Goal: Task Accomplishment & Management: Manage account settings

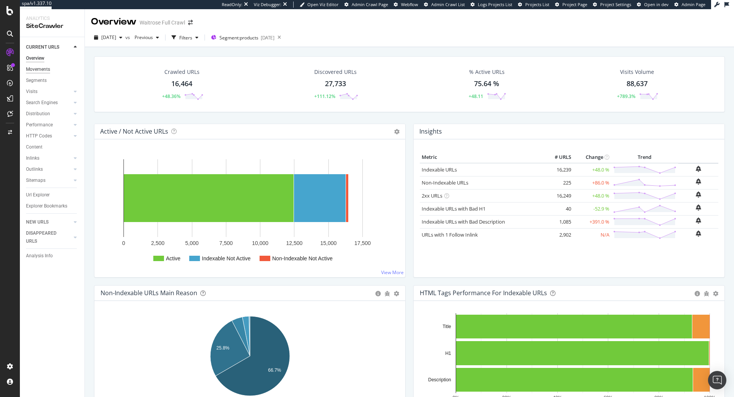
click at [44, 69] on div "Movements" at bounding box center [38, 69] width 24 height 8
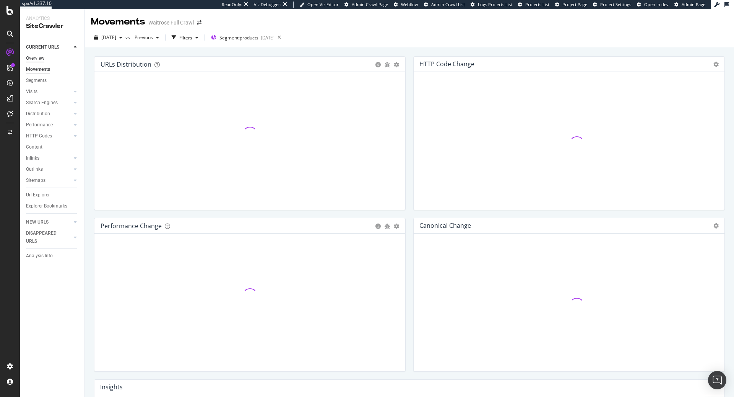
click at [42, 57] on div "Overview" at bounding box center [35, 58] width 18 height 8
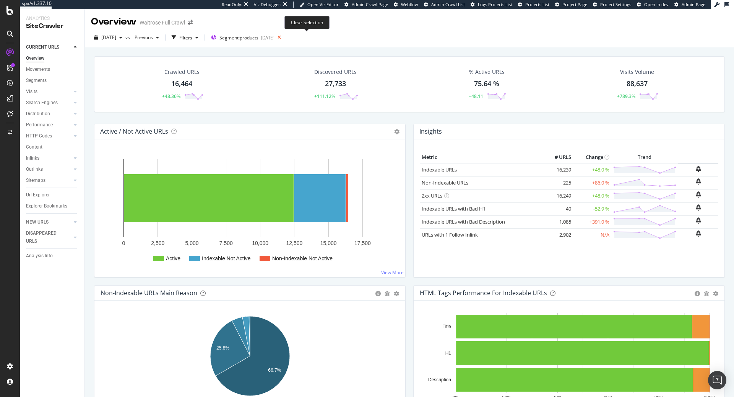
click at [284, 37] on icon at bounding box center [280, 37] width 10 height 11
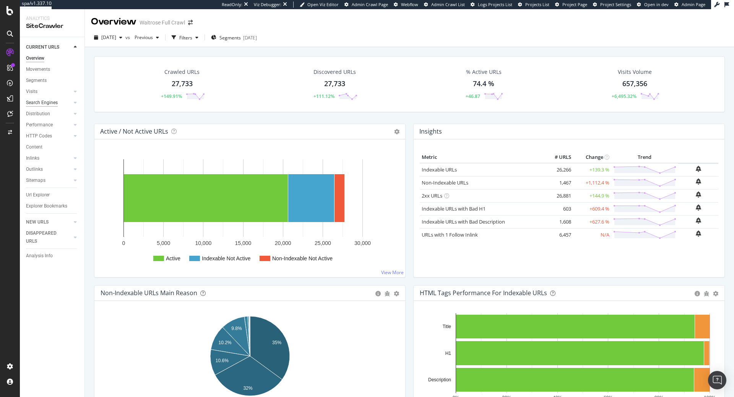
click at [37, 103] on div "Search Engines" at bounding box center [42, 103] width 32 height 8
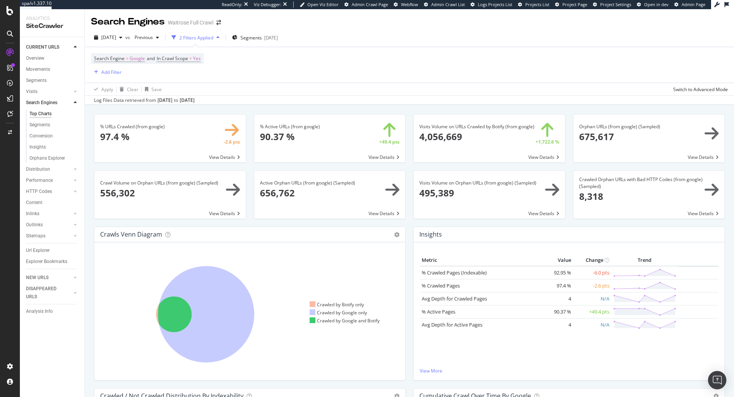
scroll to position [8, 0]
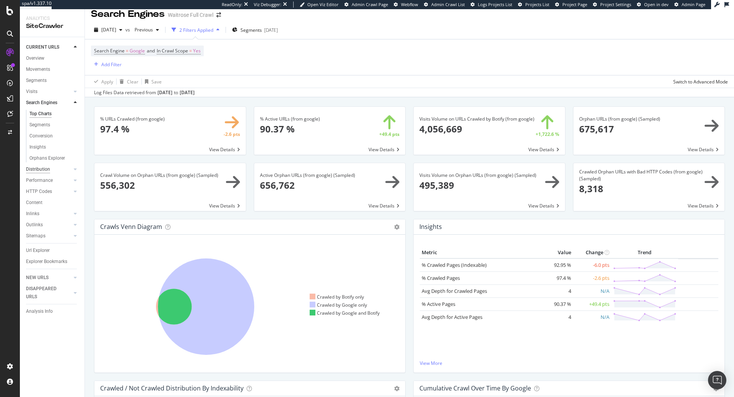
click at [42, 171] on div "Distribution" at bounding box center [38, 169] width 24 height 8
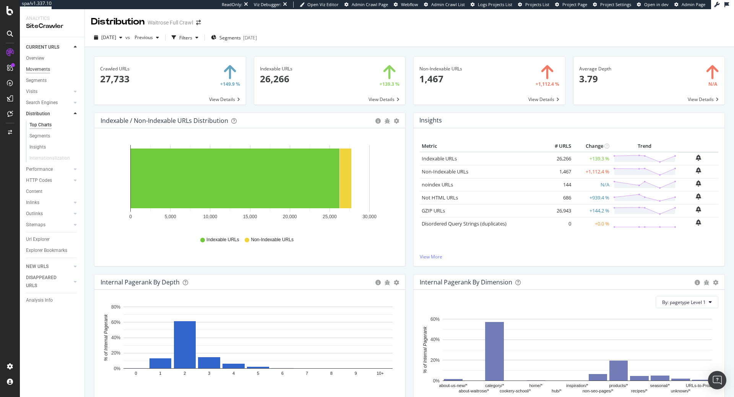
click at [48, 67] on div "Movements" at bounding box center [38, 69] width 24 height 8
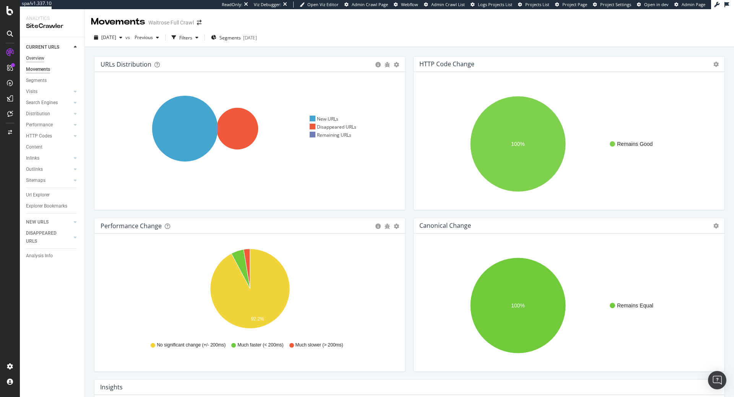
click at [41, 55] on div "Overview" at bounding box center [35, 58] width 18 height 8
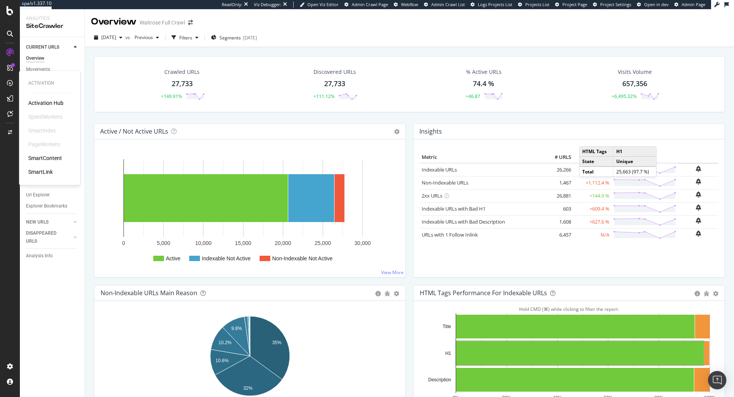
click at [31, 83] on div "Activation" at bounding box center [49, 83] width 43 height 7
click at [44, 67] on div "Movements" at bounding box center [38, 69] width 24 height 8
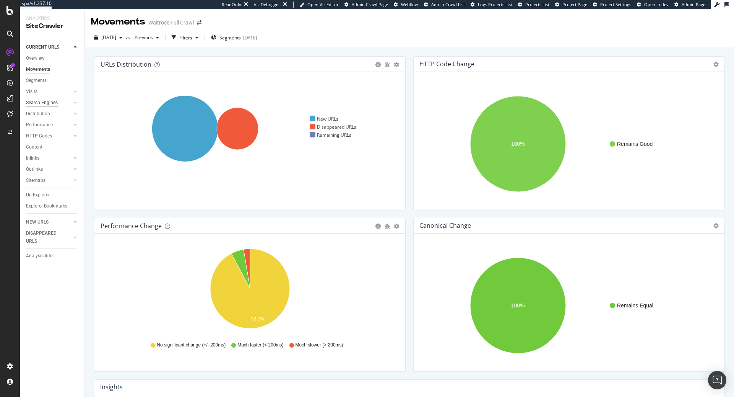
click at [39, 100] on div "Search Engines" at bounding box center [42, 103] width 32 height 8
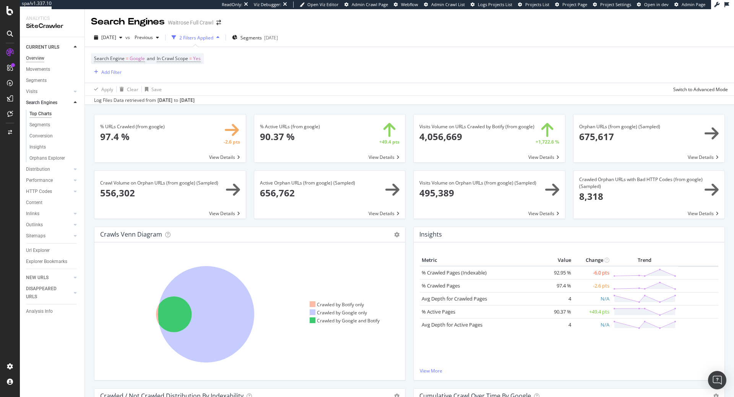
click at [40, 56] on div "Overview" at bounding box center [35, 58] width 18 height 8
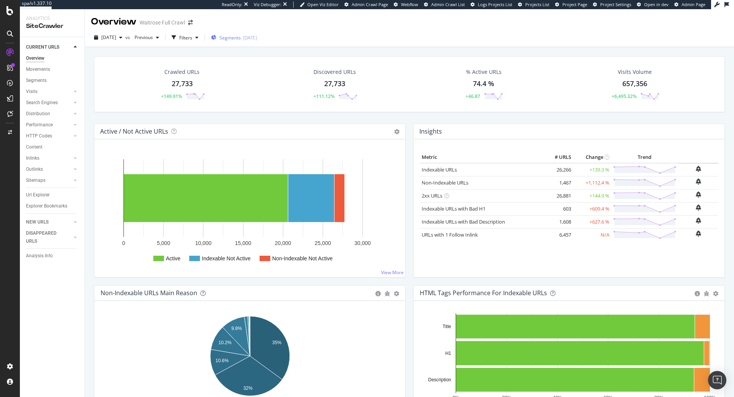
click at [241, 37] on span "Segments" at bounding box center [230, 37] width 21 height 7
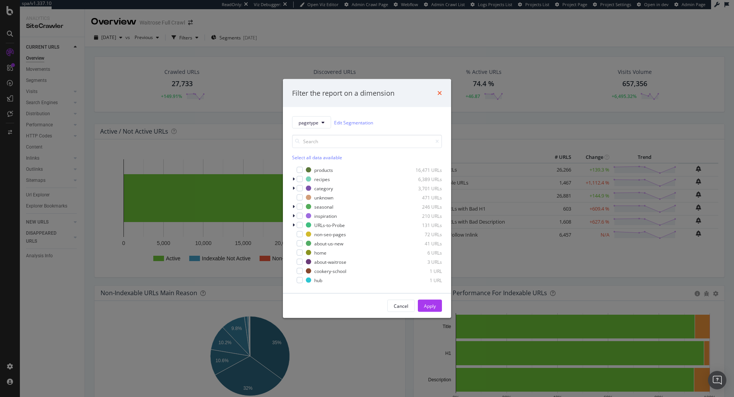
click at [438, 94] on icon "times" at bounding box center [440, 93] width 5 height 6
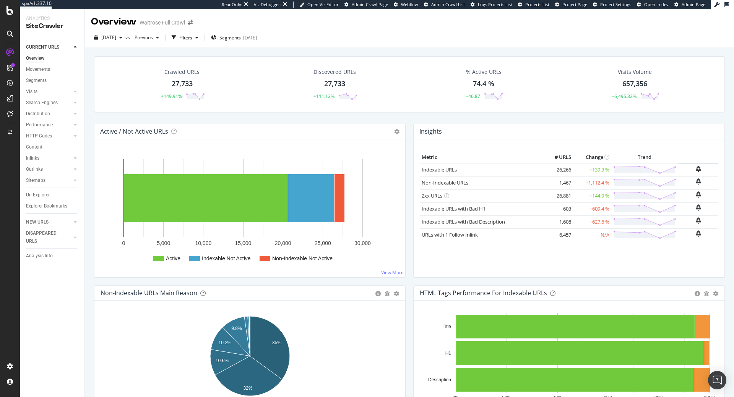
click at [37, 81] on div "Segments" at bounding box center [36, 81] width 21 height 8
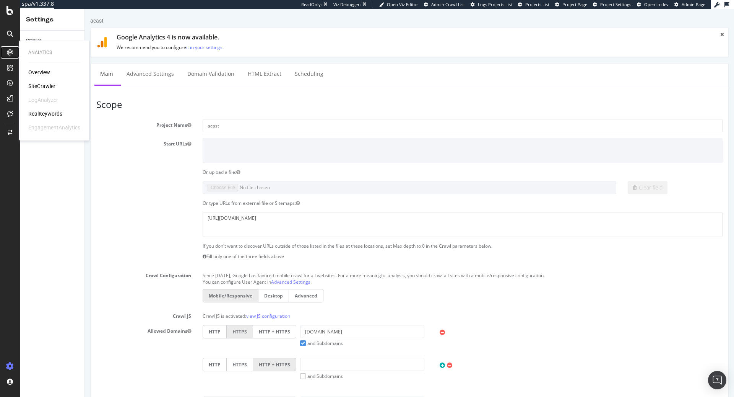
click at [15, 52] on div at bounding box center [10, 52] width 12 height 12
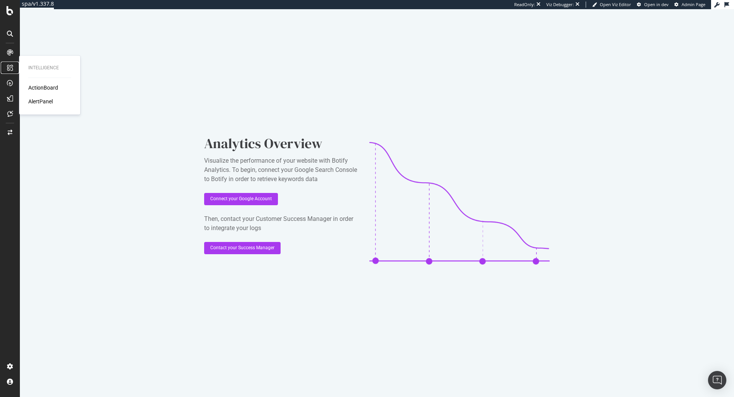
click at [4, 70] on div at bounding box center [10, 68] width 12 height 12
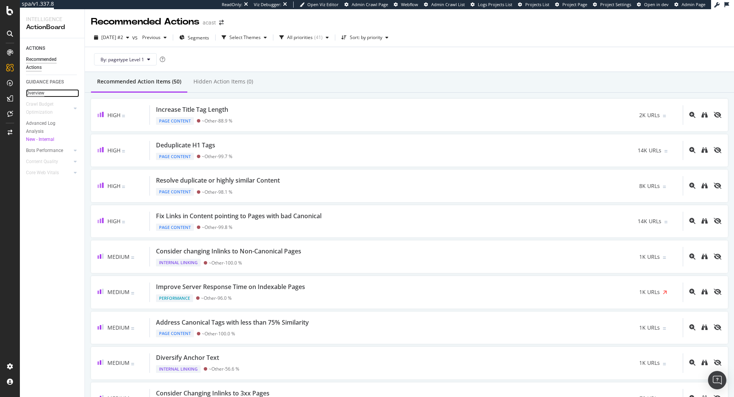
click at [42, 90] on div "Overview" at bounding box center [35, 93] width 18 height 8
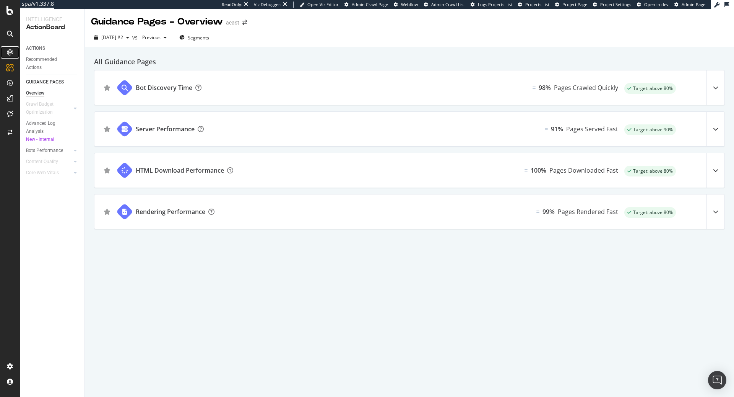
click at [9, 50] on icon at bounding box center [10, 52] width 6 height 6
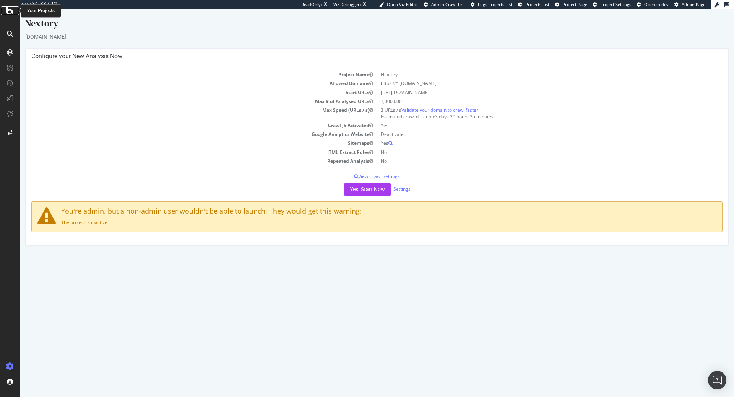
click at [11, 6] on icon at bounding box center [10, 10] width 7 height 9
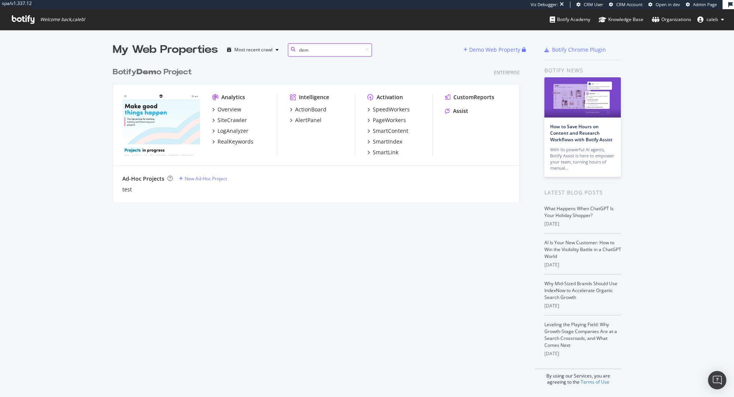
scroll to position [145, 413]
type input "d"
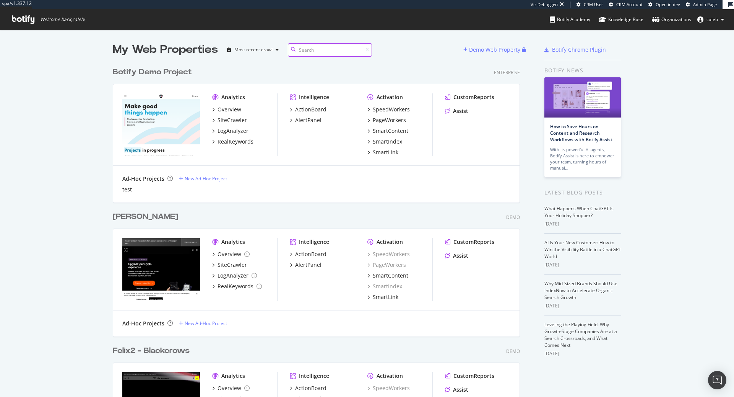
scroll to position [3415, 413]
click at [319, 212] on div "Felix - Ledger Demo" at bounding box center [316, 216] width 407 height 11
click at [322, 47] on input at bounding box center [330, 49] width 84 height 13
click at [710, 5] on span "Admin Page" at bounding box center [705, 5] width 24 height 6
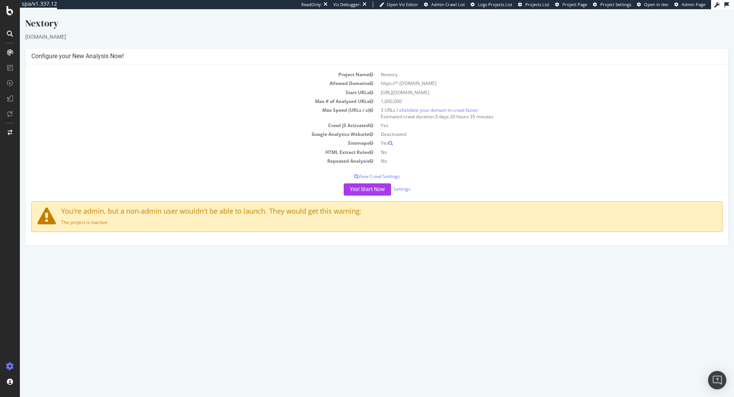
drag, startPoint x: 428, startPoint y: 92, endPoint x: 377, endPoint y: 93, distance: 50.9
click at [376, 93] on tr "Start URLs https://nextory.com/" at bounding box center [377, 92] width 692 height 9
copy tr "https://nextory.com/"
click at [406, 188] on link "Settings" at bounding box center [402, 189] width 17 height 7
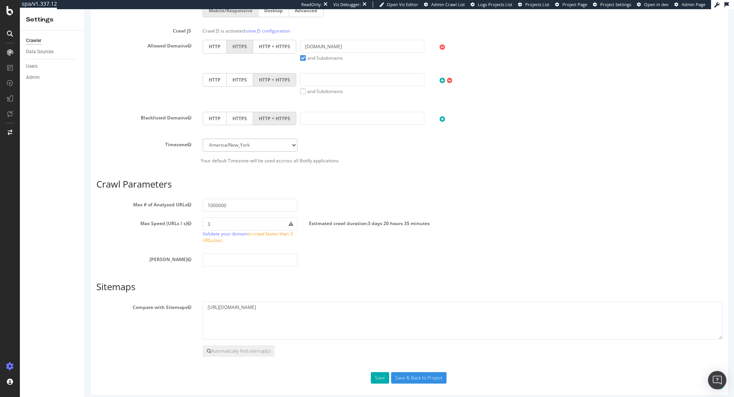
scroll to position [252, 0]
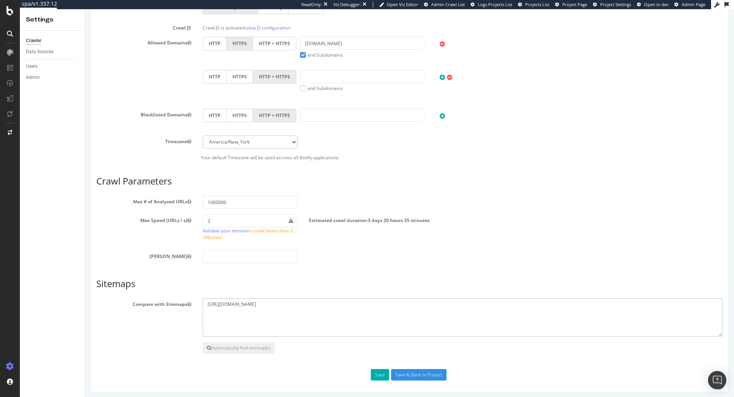
drag, startPoint x: 362, startPoint y: 302, endPoint x: 167, endPoint y: 299, distance: 194.7
click at [167, 299] on div "Compare with Sitemaps http://assets.nextory.com/sitemaps/sitemap-web-index.xml" at bounding box center [410, 317] width 638 height 38
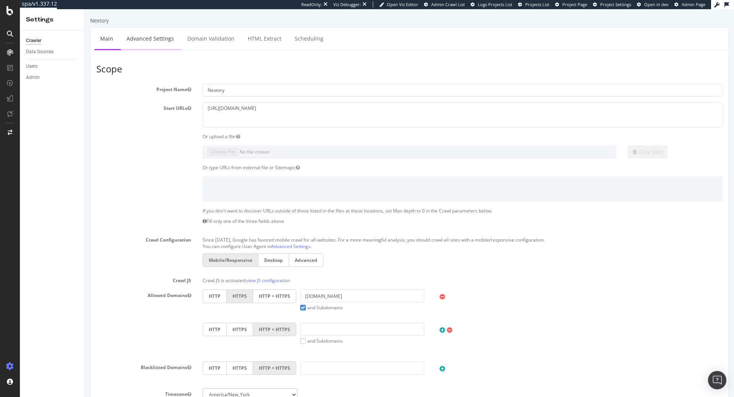
click at [158, 45] on link "Advanced Settings" at bounding box center [150, 38] width 59 height 21
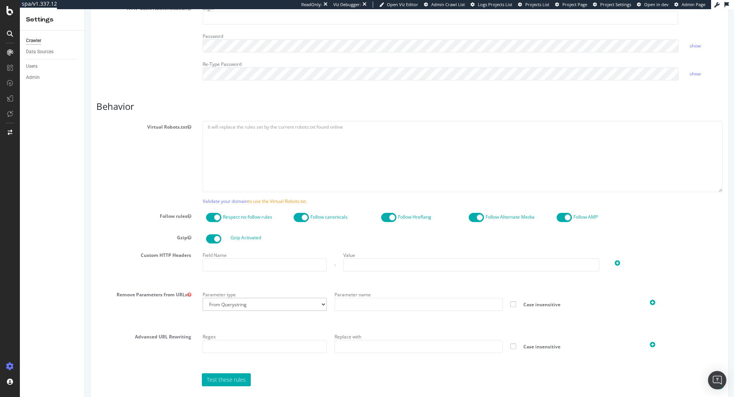
scroll to position [466, 0]
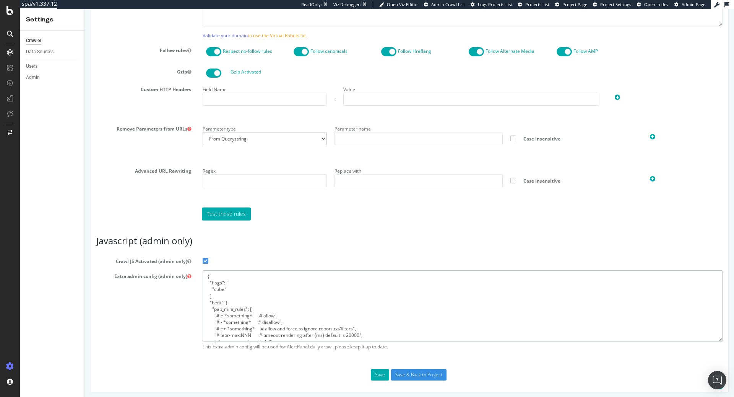
click at [278, 296] on textarea "{ "flags": [ "cube" ], "beta": { "pap_mini_rules": [ "# + *something* # allow",…" at bounding box center [463, 305] width 520 height 71
click at [493, 80] on section "Virtual Robots.txt Validate your domain to use the Virtual Robots.txt. Follow r…" at bounding box center [409, 87] width 627 height 265
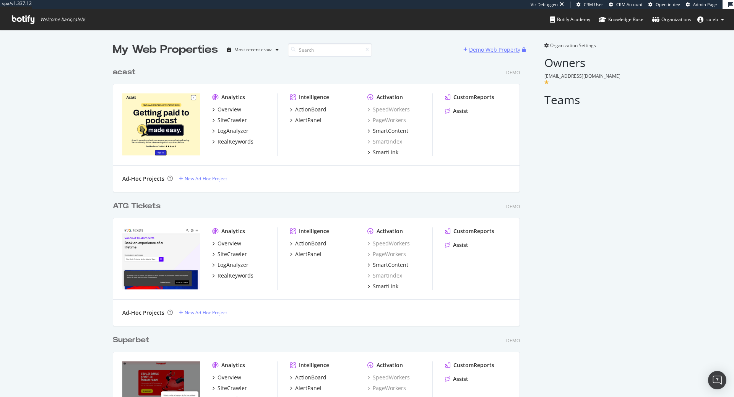
scroll to position [2188, 413]
click at [475, 51] on div "Demo Web Property" at bounding box center [494, 50] width 51 height 8
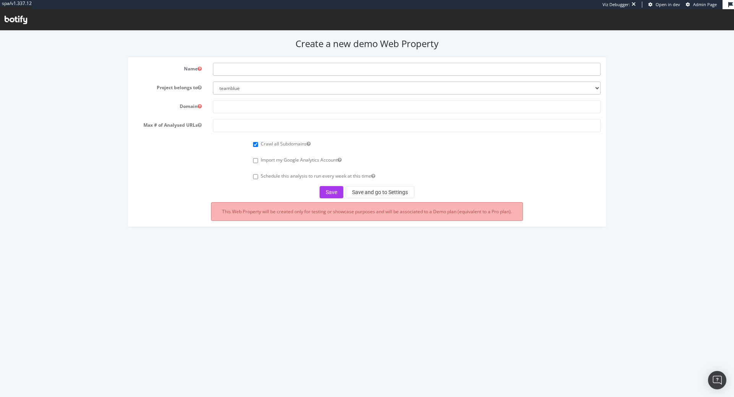
click at [277, 71] on input "text" at bounding box center [407, 69] width 388 height 13
type input "Nextory"
click at [260, 104] on input "text" at bounding box center [407, 106] width 388 height 13
paste input "[URL][DOMAIN_NAME]"
click at [228, 106] on input "[URL][DOMAIN_NAME]" at bounding box center [407, 106] width 388 height 13
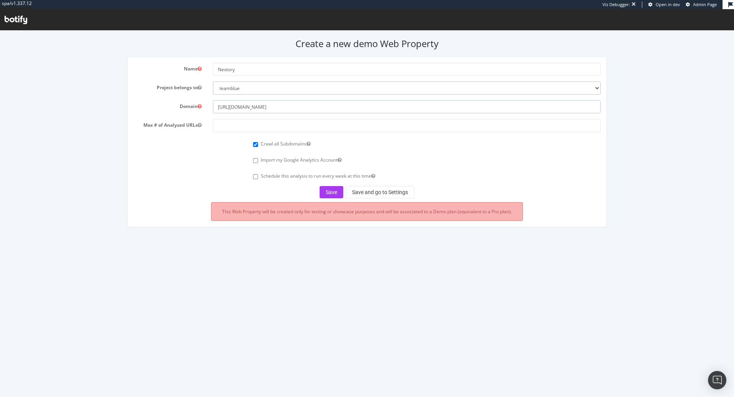
type input "[URL][DOMAIN_NAME]"
click at [261, 125] on input "number" at bounding box center [407, 125] width 388 height 13
click at [269, 92] on select "teamblue boohoo_prospect caleb-org bat farfetch-platform-solutions bdr-oscar ar…" at bounding box center [407, 87] width 388 height 13
select select "41090"
click at [213, 81] on select "teamblue boohoo_prospect caleb-org bat farfetch-platform-solutions bdr-oscar ar…" at bounding box center [407, 87] width 388 height 13
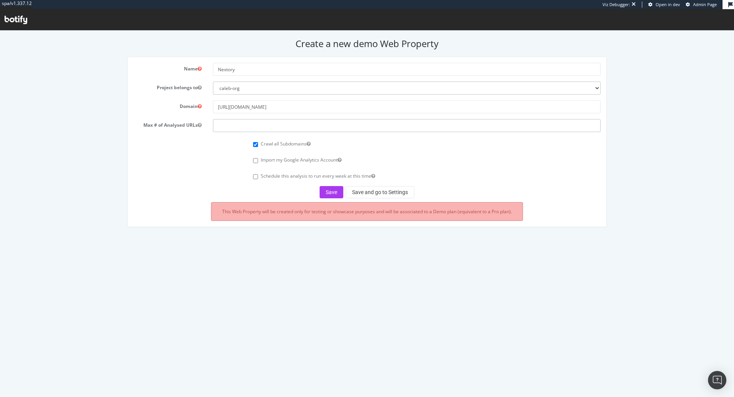
click at [236, 123] on input "number" at bounding box center [407, 125] width 388 height 13
type input "1000000"
click at [349, 187] on button "Save and go to Settings" at bounding box center [380, 192] width 69 height 12
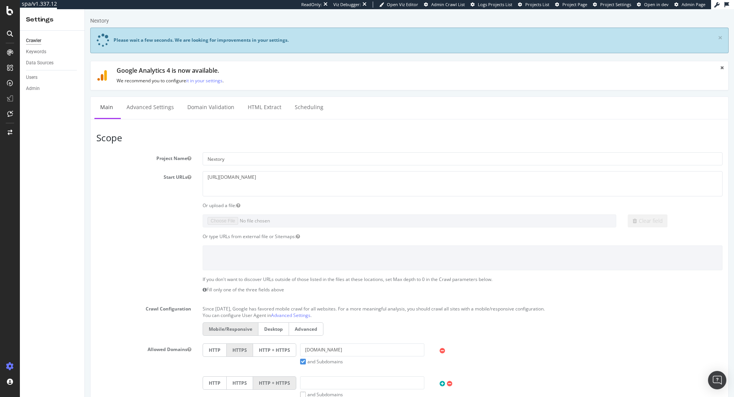
scroll to position [306, 0]
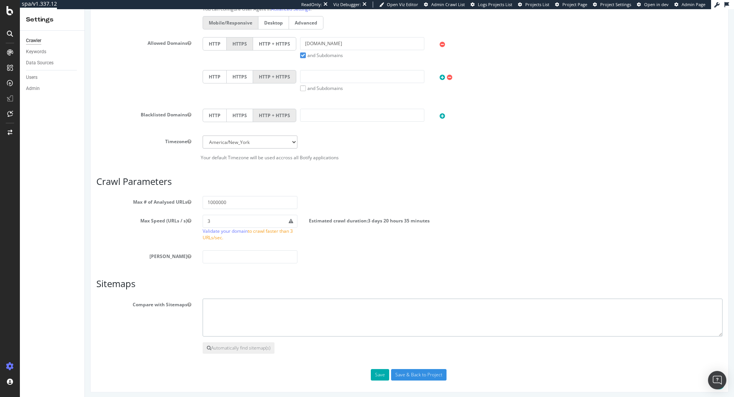
click at [228, 307] on textarea at bounding box center [463, 317] width 520 height 38
paste textarea "http://assets.nextory.com/sitemaps/sitemap-web-index.xml"
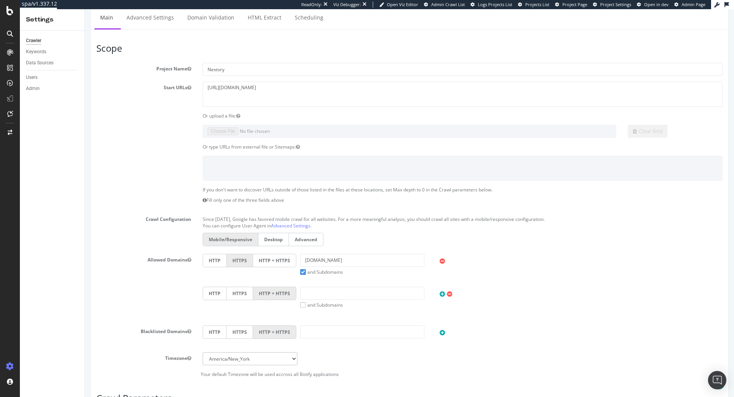
scroll to position [78, 0]
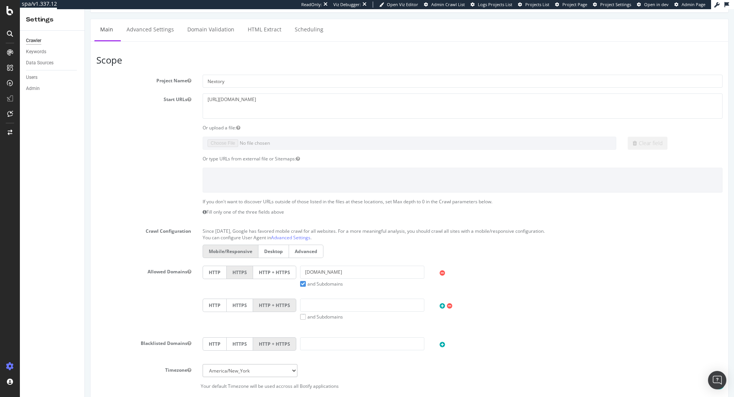
type textarea "http://assets.nextory.com/sitemaps/sitemap-web-index.xml"
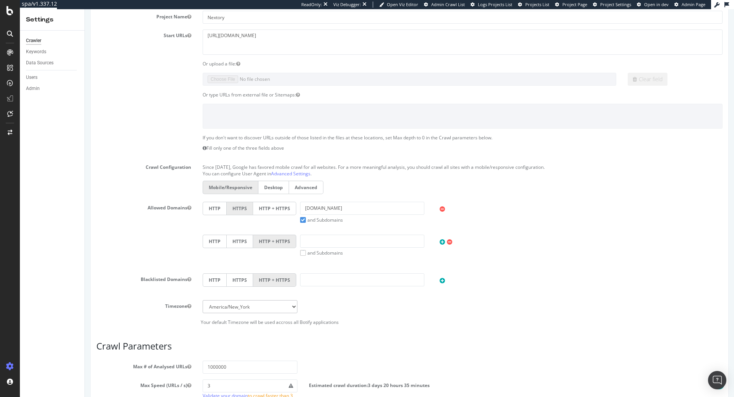
scroll to position [339, 0]
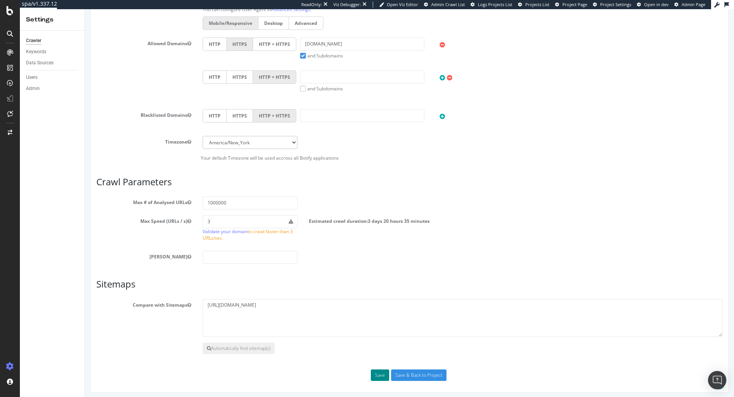
click at [376, 371] on button "Save" at bounding box center [380, 374] width 18 height 11
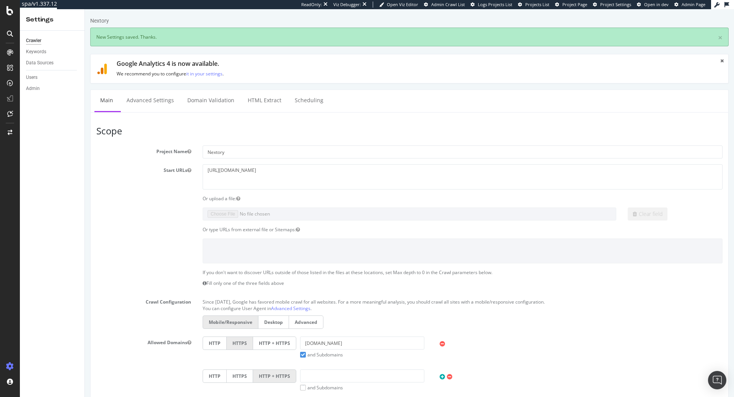
scroll to position [0, 0]
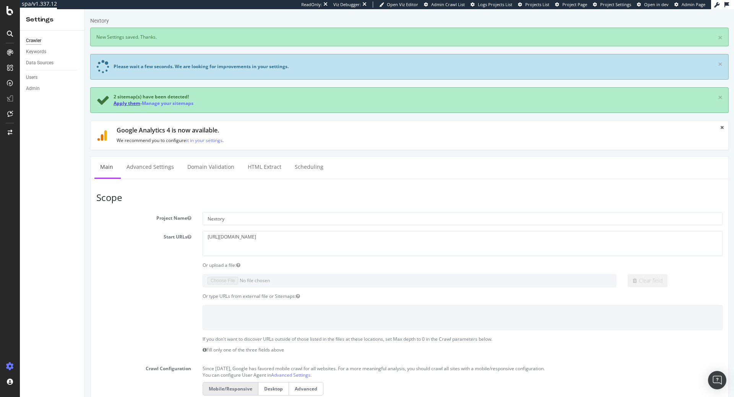
click at [129, 103] on link "Apply them" at bounding box center [127, 103] width 27 height 7
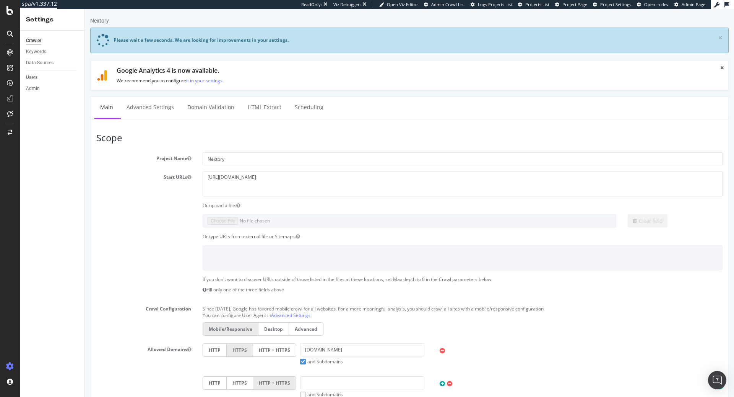
scroll to position [306, 0]
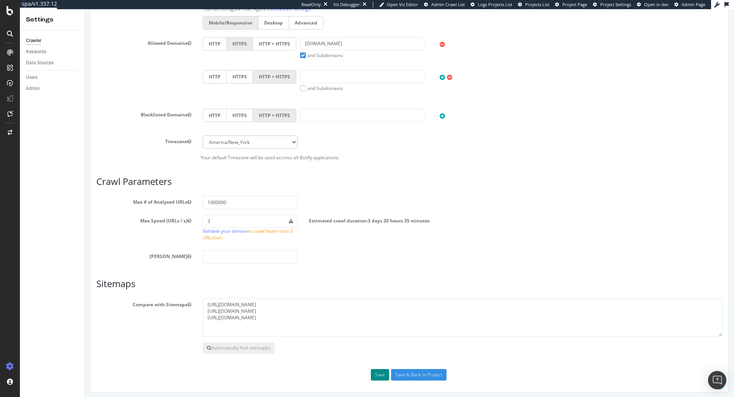
click at [382, 371] on button "Save" at bounding box center [380, 374] width 18 height 11
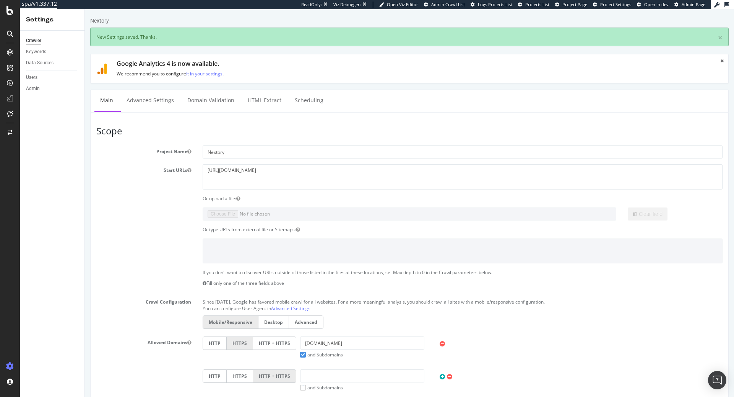
scroll to position [0, 0]
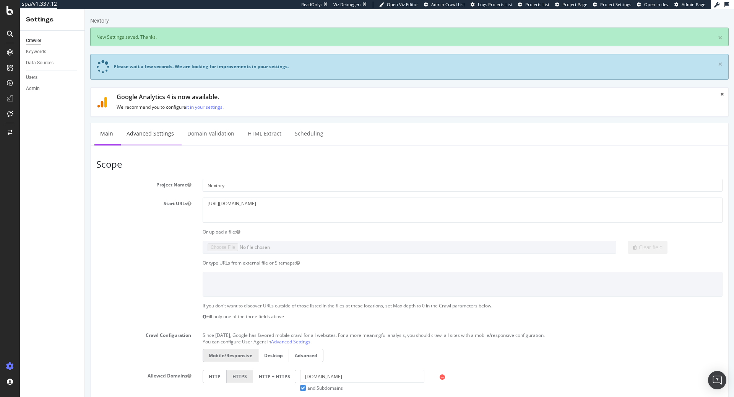
click at [151, 131] on link "Advanced Settings" at bounding box center [150, 133] width 59 height 21
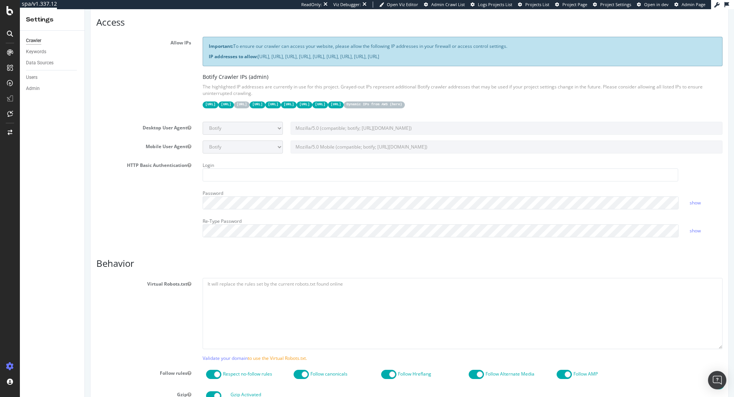
scroll to position [499, 0]
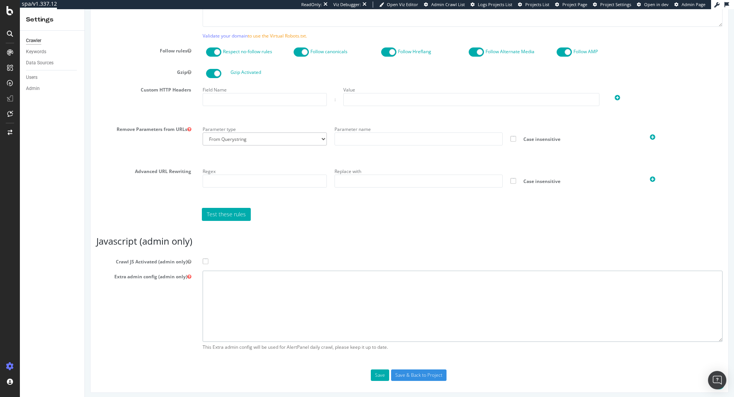
click at [321, 288] on textarea at bounding box center [463, 305] width 520 height 71
paste textarea "{ "flags": [ "cube" ], "beta": { "pap_mini_rules": [ "# + *something* # allow",…"
type textarea "{ "flags": [ "cube" ], "beta": { "pap_mini_rules": [ "# + *something* # allow",…"
click at [207, 263] on section "Crawl JS Activated (admin only) Extra admin config (admin only) { "flags": [ "c…" at bounding box center [409, 305] width 627 height 98
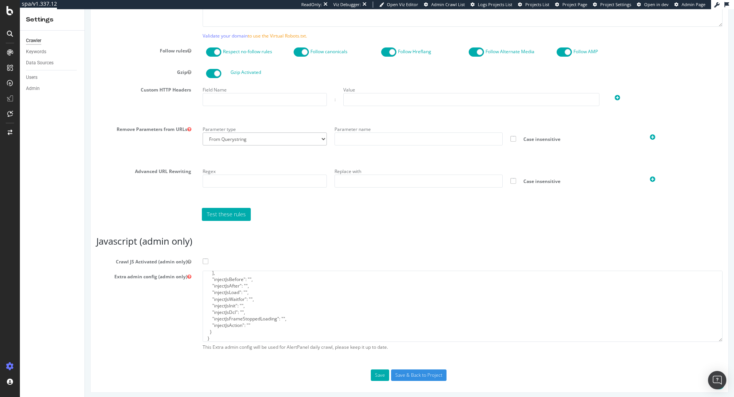
click at [204, 258] on span at bounding box center [206, 261] width 6 height 6
click at [85, 9] on input "Crawl JS Activated (admin only)" at bounding box center [85, 9] width 0 height 0
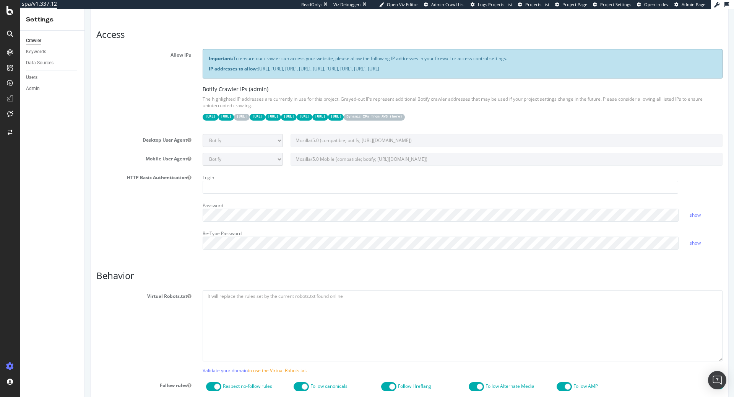
scroll to position [166, 0]
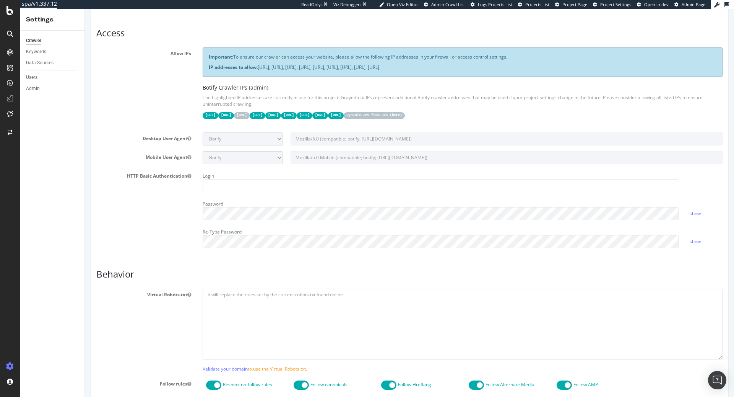
click at [405, 112] on code "Dynamic IPs from AWS ( here )" at bounding box center [374, 115] width 61 height 7
click at [218, 114] on code "31.41.37.0/24" at bounding box center [211, 115] width 16 height 7
click at [234, 113] on code "44.206.2.192/26" at bounding box center [226, 115] width 16 height 7
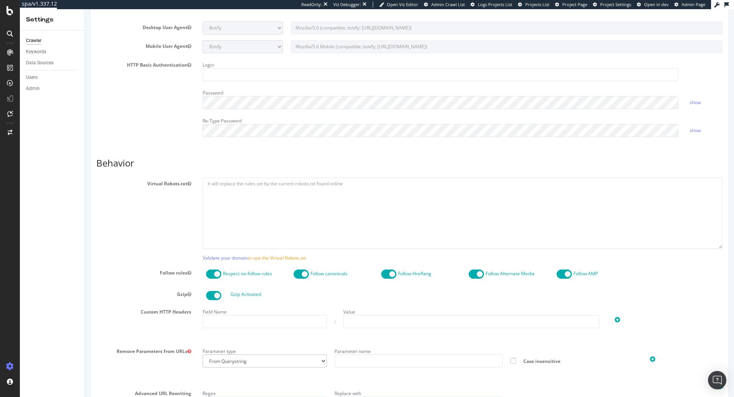
scroll to position [499, 0]
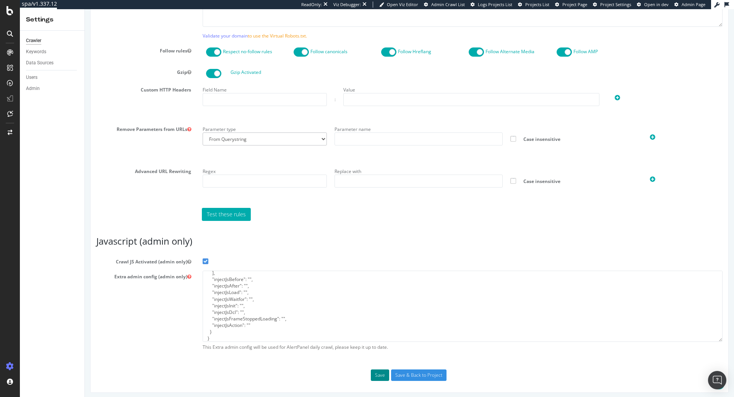
click at [376, 371] on button "Save" at bounding box center [380, 374] width 18 height 11
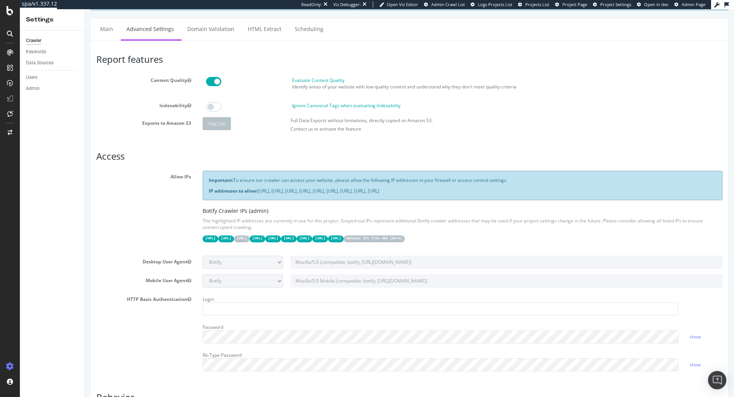
scroll to position [70, 0]
click at [344, 236] on code "52.204.10.46/32" at bounding box center [336, 238] width 16 height 7
click at [348, 187] on p "IP addresses to allow: 31.41.37.0/24, 44.206.2.192/26, 15.235.106.96/27, 52.6.2…" at bounding box center [463, 190] width 508 height 7
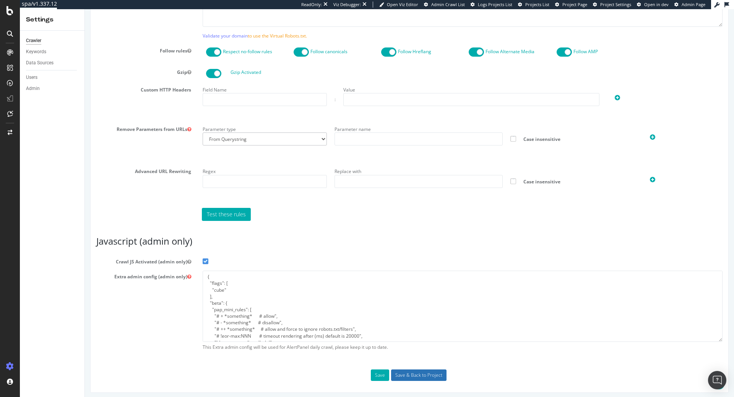
click at [430, 372] on input "Save & Back to Project" at bounding box center [418, 374] width 55 height 11
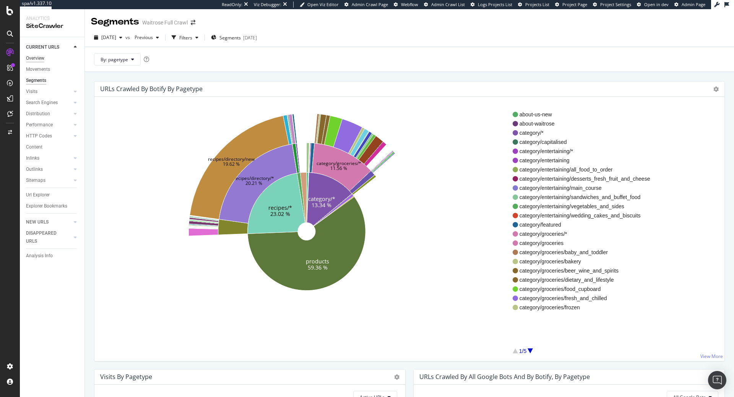
click at [41, 58] on div "Overview" at bounding box center [35, 58] width 18 height 8
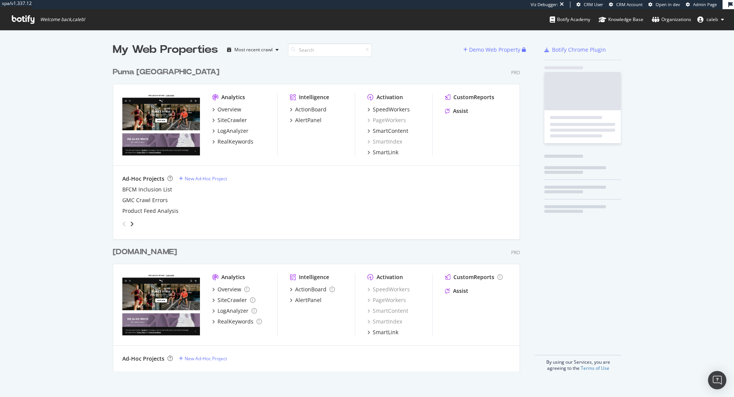
scroll to position [314, 413]
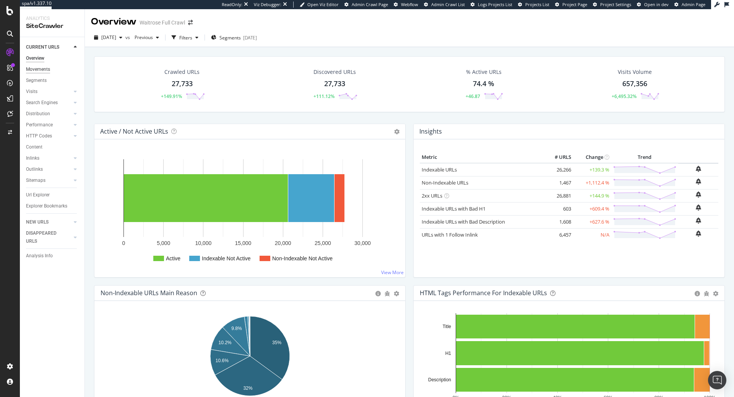
click at [47, 72] on div "Movements" at bounding box center [38, 69] width 24 height 8
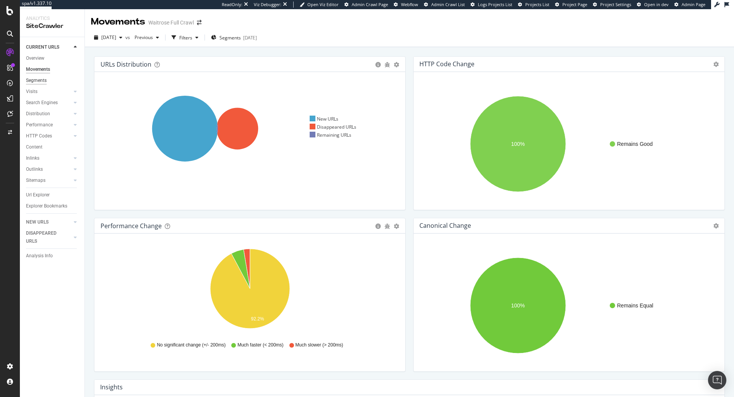
click at [46, 81] on div "Segments" at bounding box center [36, 81] width 21 height 8
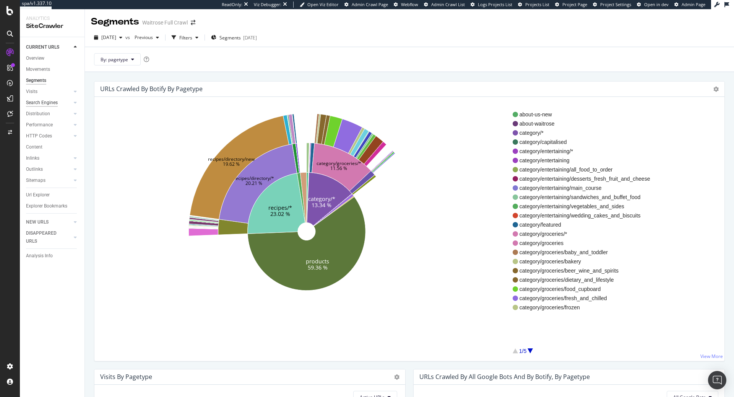
click at [53, 101] on div "Search Engines" at bounding box center [42, 103] width 32 height 8
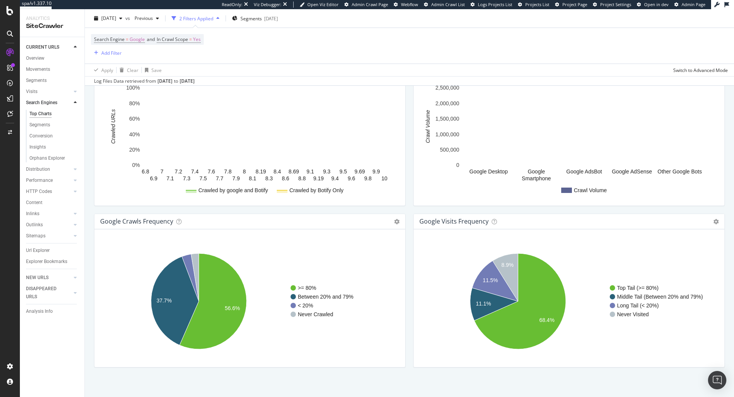
scroll to position [823, 0]
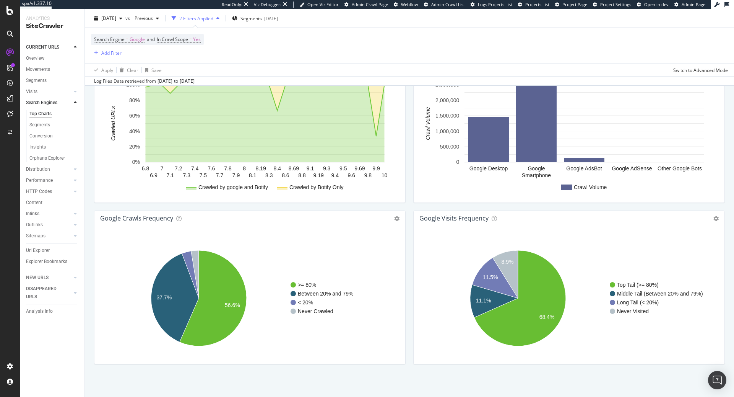
click at [418, 49] on div "Search Engine = Google and In Crawl Scope = Yes Add Filter" at bounding box center [409, 46] width 637 height 36
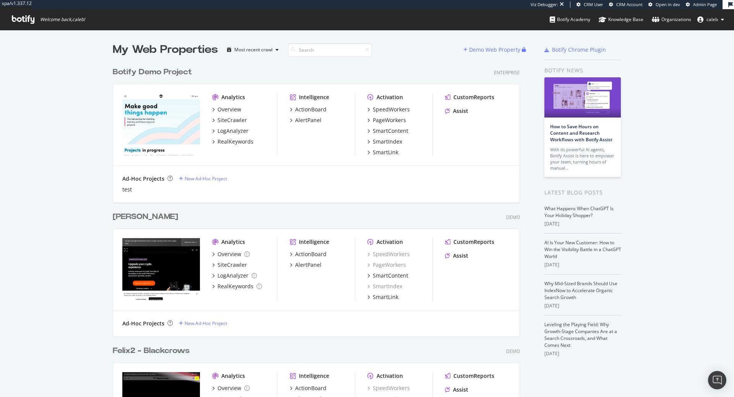
scroll to position [397, 734]
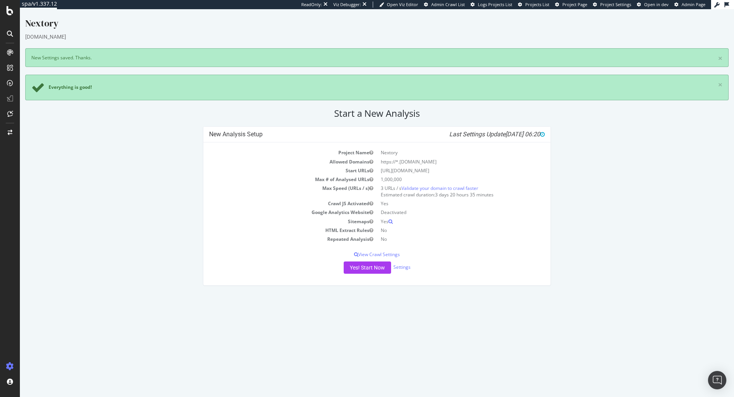
click at [376, 259] on div "Project Name Nextory Allowed Domains https://*.[DOMAIN_NAME] Start URLs [URL][D…" at bounding box center [376, 213] width 347 height 143
click at [375, 264] on button "Yes! Start Now" at bounding box center [367, 267] width 47 height 12
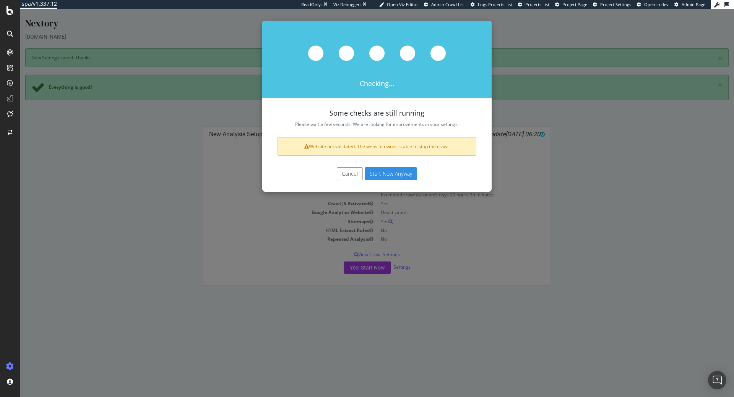
click at [395, 171] on button "Start Now Anyway" at bounding box center [391, 173] width 52 height 13
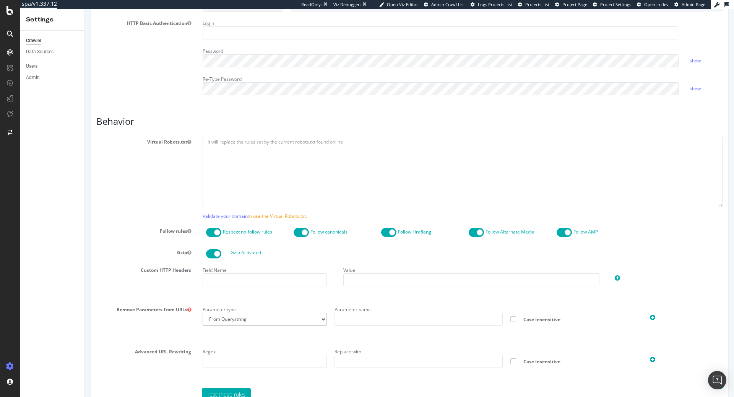
scroll to position [151, 0]
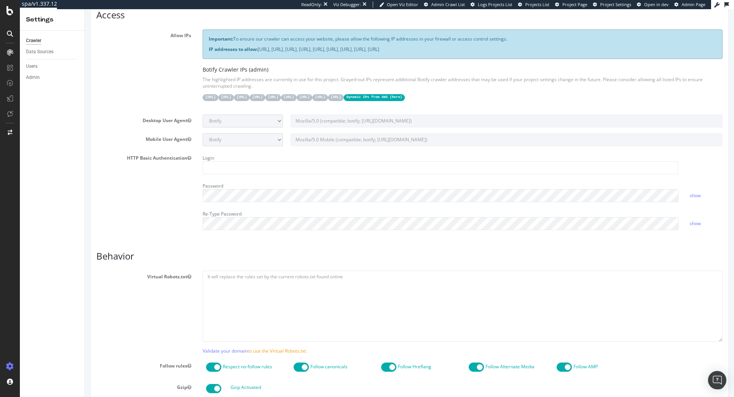
click at [147, 50] on div "Allow IPs Important: To ensure our crawler can access your website, please allo…" at bounding box center [410, 68] width 638 height 79
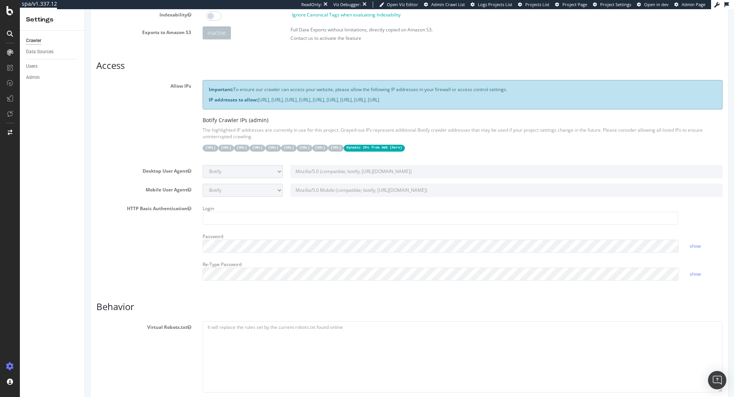
scroll to position [0, 0]
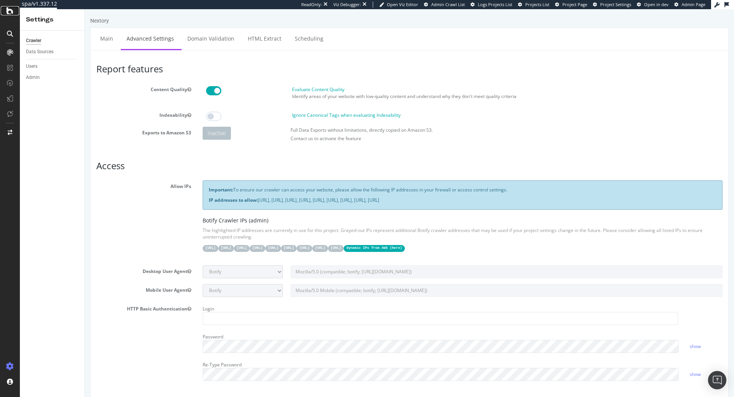
click at [7, 10] on icon at bounding box center [10, 10] width 7 height 9
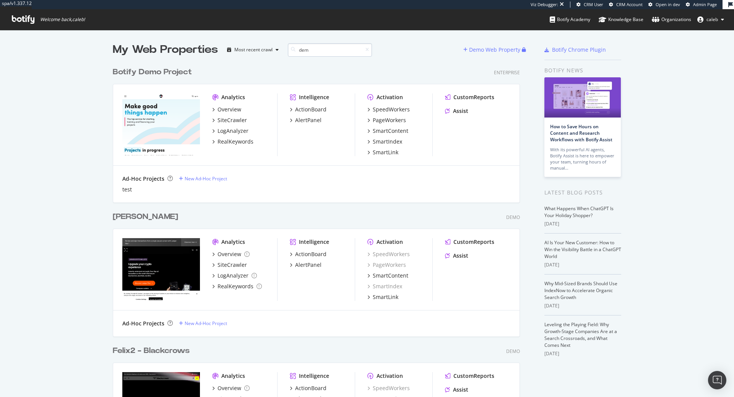
scroll to position [145, 413]
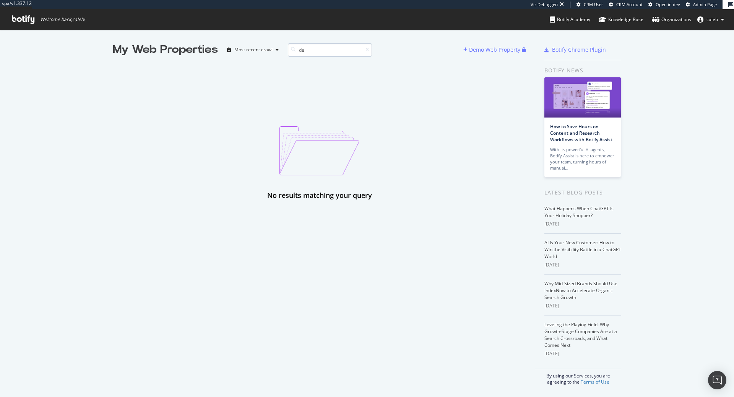
type input "d"
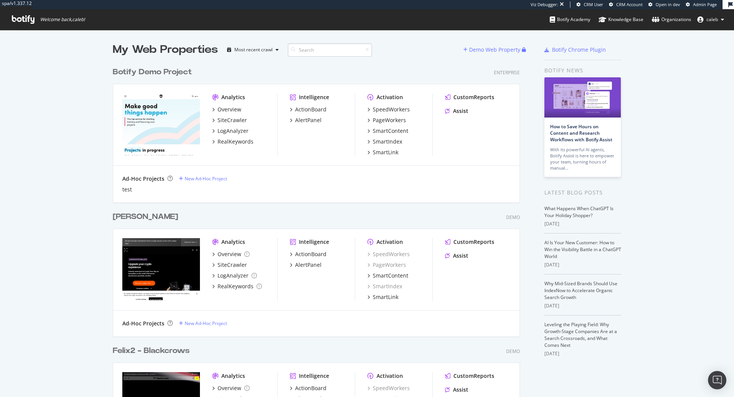
scroll to position [3415, 413]
click at [702, 4] on span "Admin Page" at bounding box center [705, 5] width 24 height 6
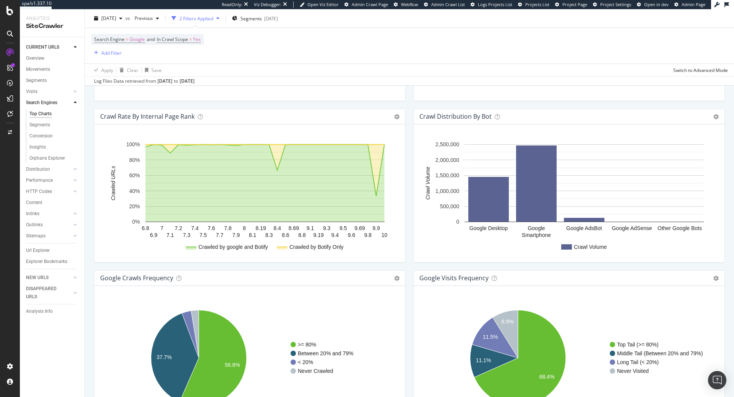
scroll to position [764, 0]
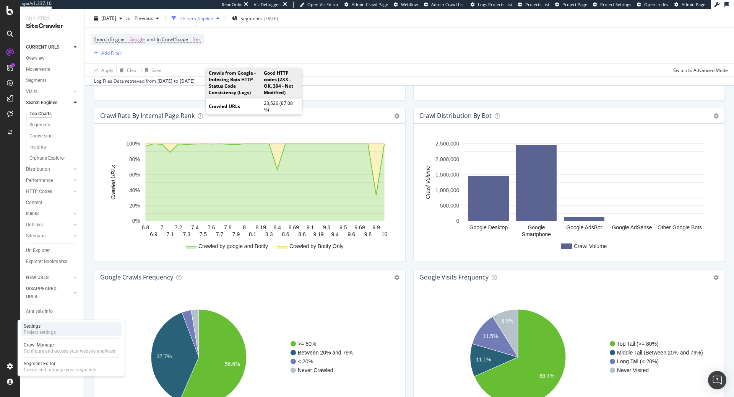
click at [54, 330] on div "Project settings" at bounding box center [40, 332] width 32 height 6
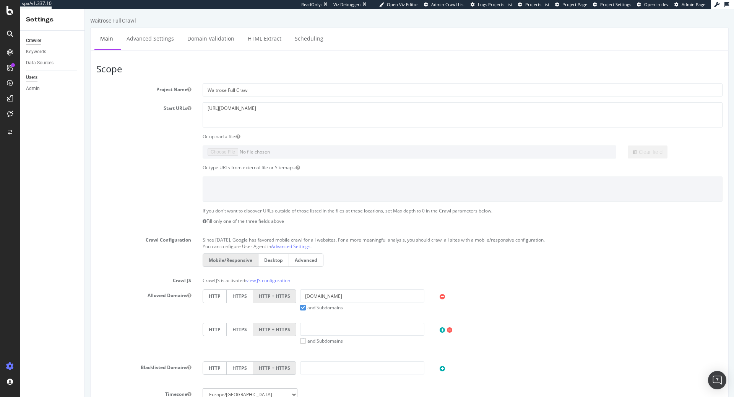
click at [36, 77] on div "Users" at bounding box center [31, 77] width 11 height 8
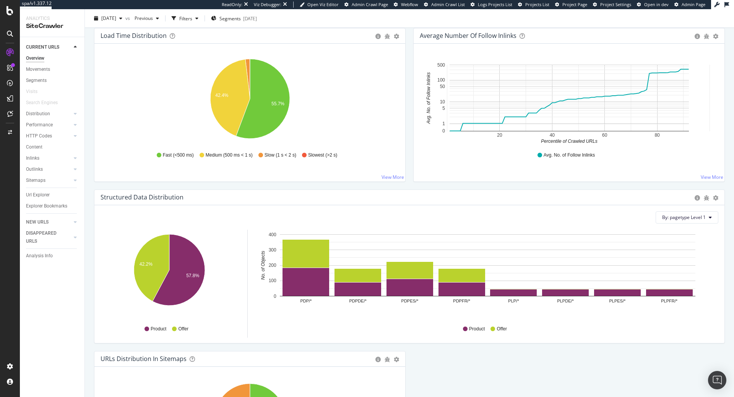
scroll to position [580, 0]
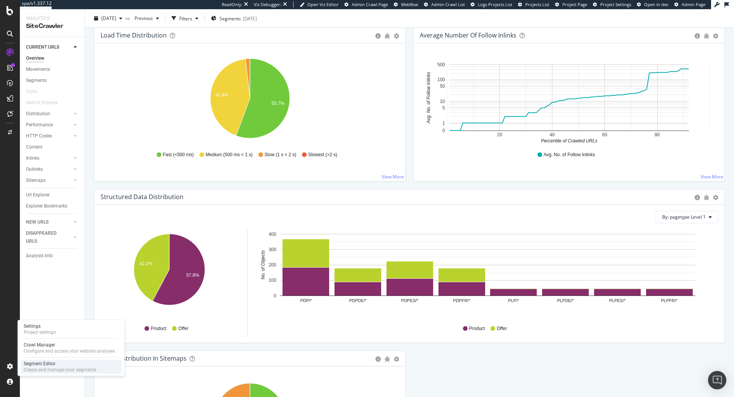
click at [44, 363] on div "Segment Editor" at bounding box center [60, 363] width 73 height 6
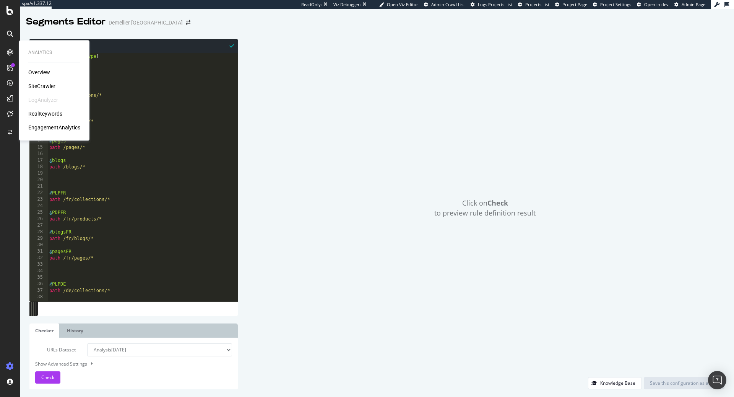
click at [39, 114] on div "RealKeywords" at bounding box center [45, 114] width 34 height 8
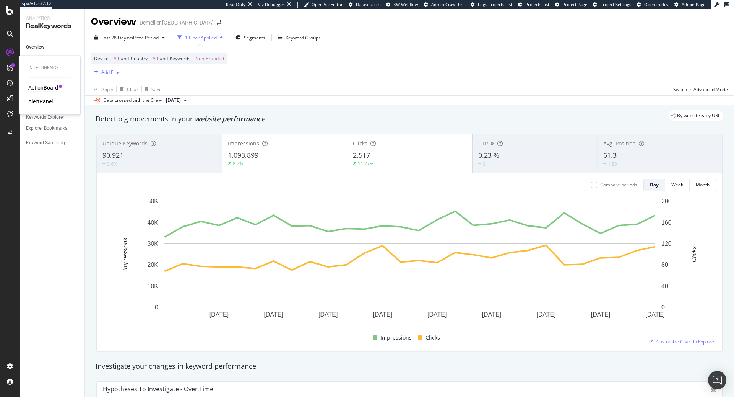
click at [42, 86] on div "ActionBoard" at bounding box center [43, 88] width 30 height 8
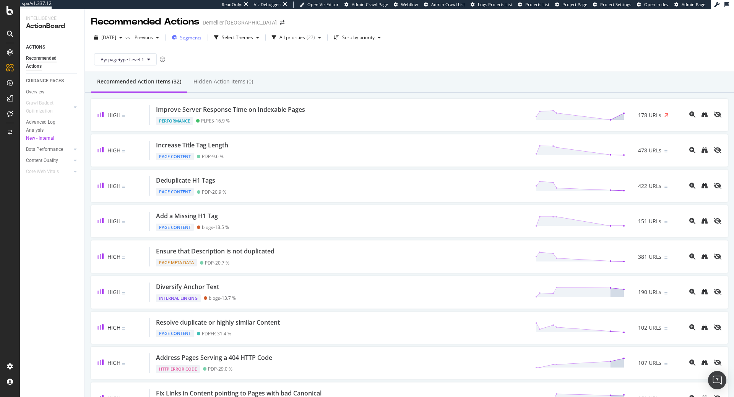
click at [202, 36] on span "Segments" at bounding box center [190, 37] width 21 height 7
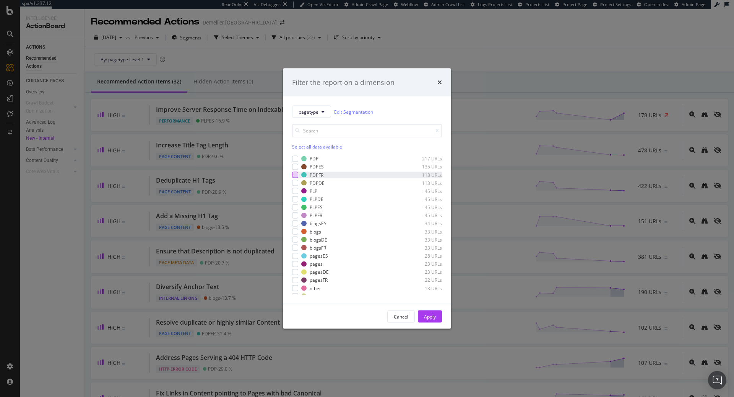
click at [296, 174] on div "modal" at bounding box center [295, 175] width 6 height 6
click at [424, 317] on div "Apply" at bounding box center [430, 316] width 12 height 7
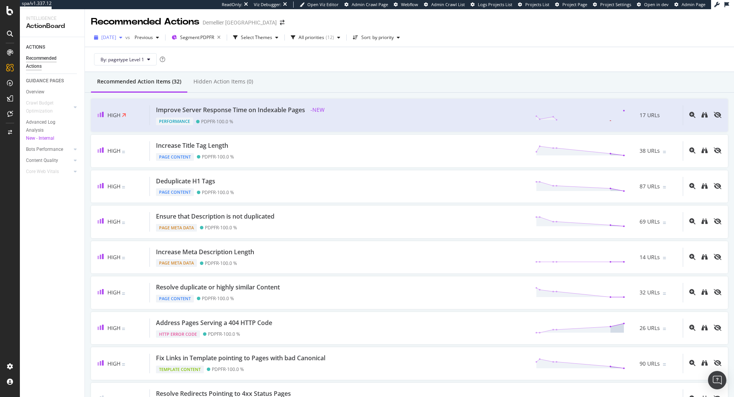
click at [116, 37] on span "[DATE]" at bounding box center [108, 37] width 15 height 7
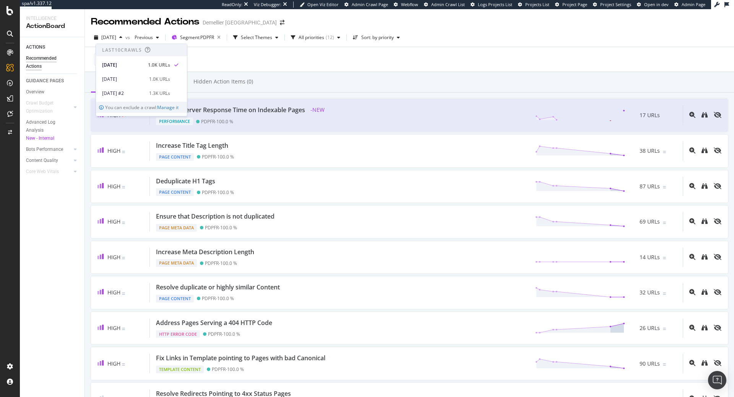
click at [246, 62] on div "By: pagetype Level 1" at bounding box center [409, 59] width 637 height 24
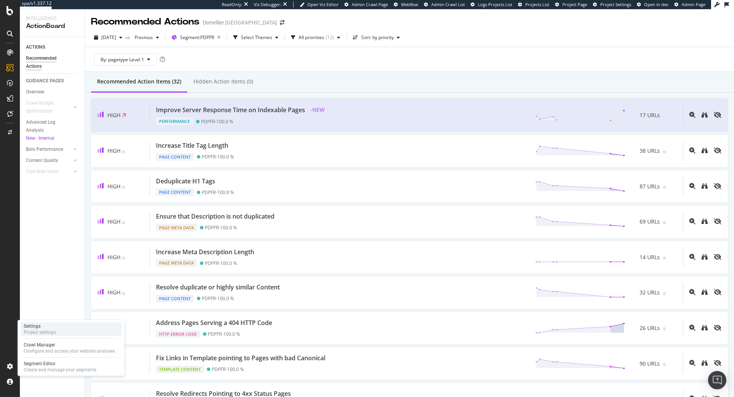
click at [52, 331] on div "Project settings" at bounding box center [40, 332] width 32 height 6
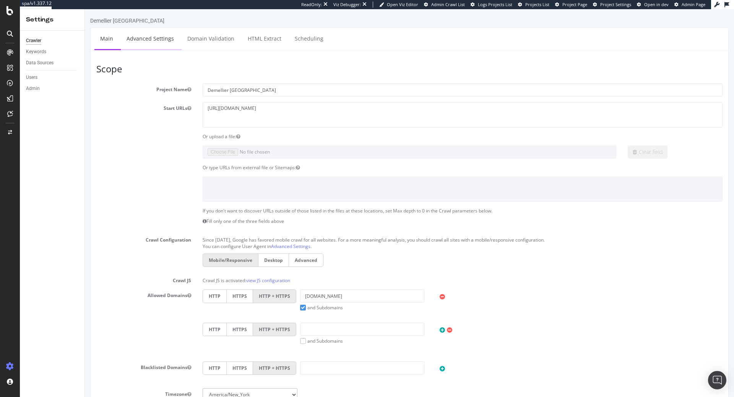
click at [162, 41] on link "Advanced Settings" at bounding box center [150, 38] width 59 height 21
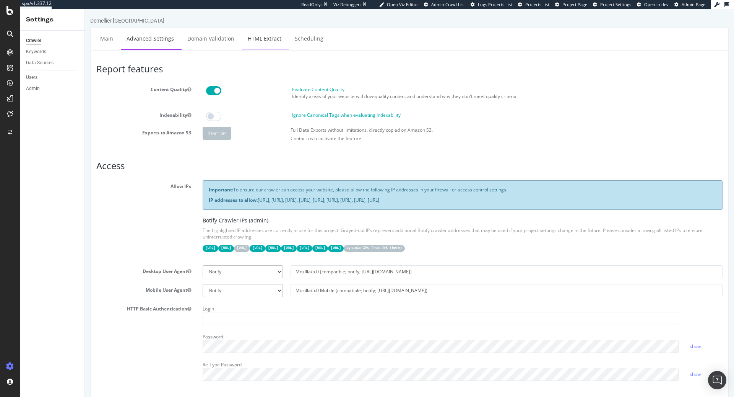
click at [260, 37] on link "HTML Extract" at bounding box center [264, 38] width 45 height 21
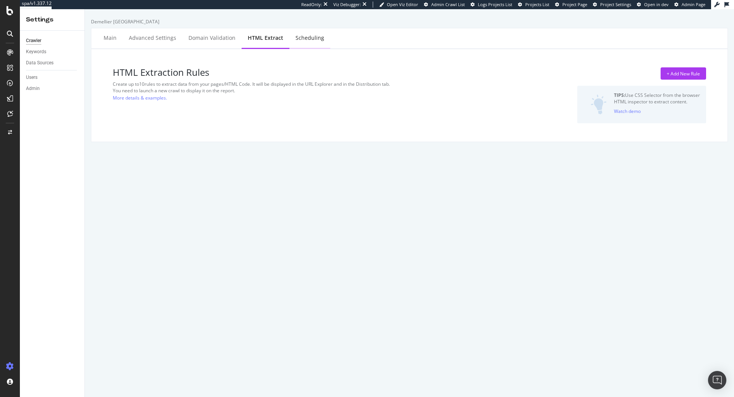
click at [311, 42] on div "Scheduling" at bounding box center [310, 38] width 41 height 21
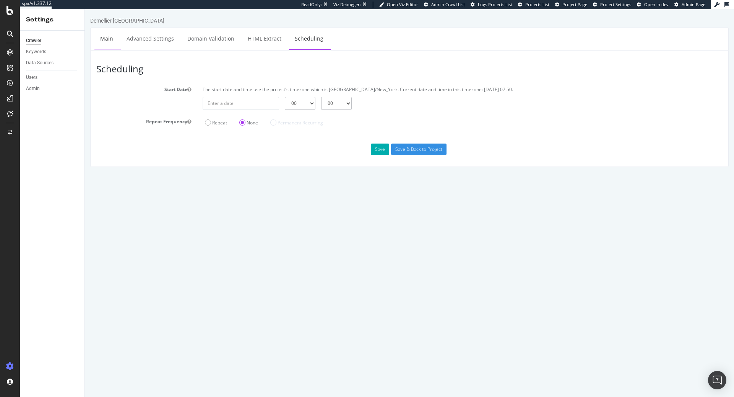
click at [101, 38] on link "Main" at bounding box center [106, 38] width 24 height 21
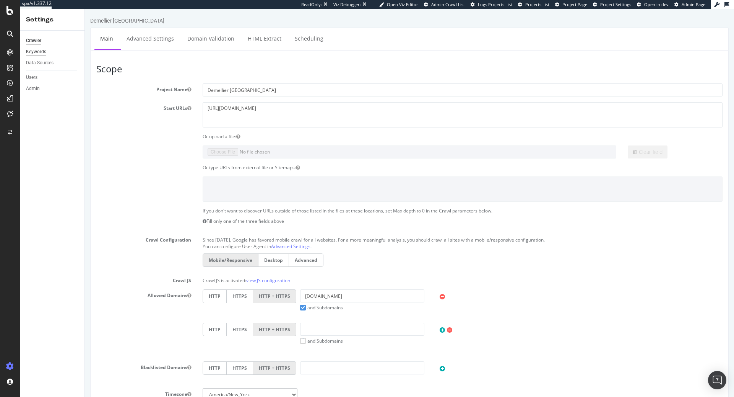
click at [36, 51] on div "Keywords" at bounding box center [36, 52] width 20 height 8
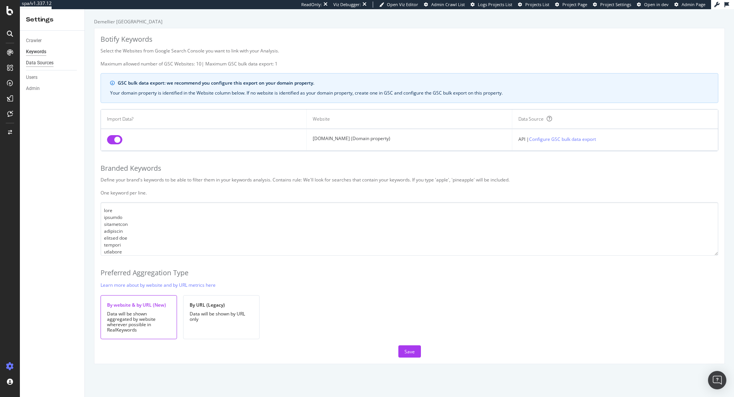
click at [45, 65] on div "Data Sources" at bounding box center [40, 63] width 28 height 8
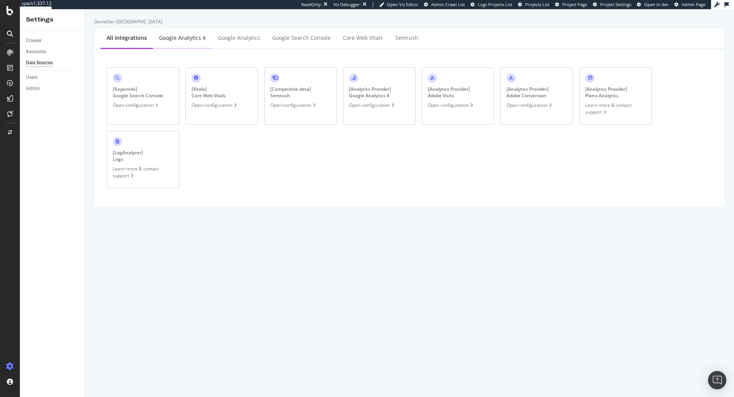
click at [177, 41] on div "Google Analytics 4" at bounding box center [182, 38] width 47 height 8
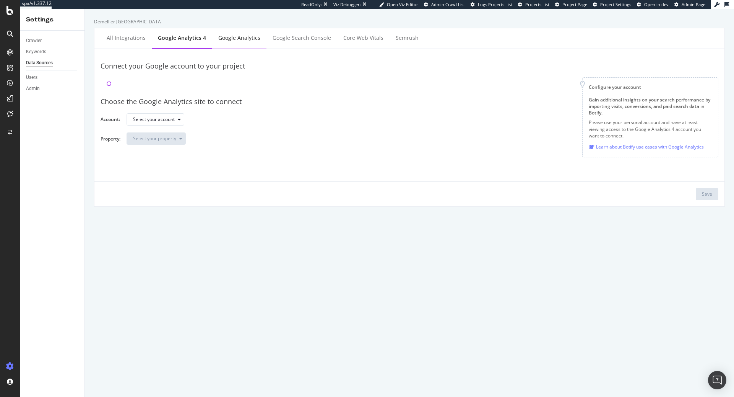
click at [232, 42] on div "Google Analytics" at bounding box center [239, 38] width 54 height 21
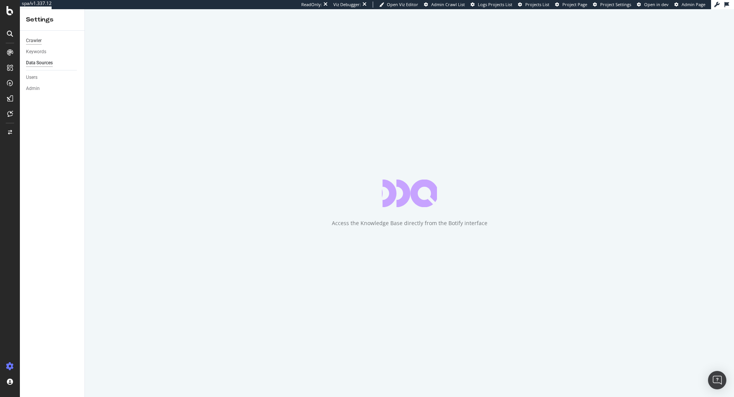
click at [31, 38] on div "Crawler" at bounding box center [34, 41] width 16 height 8
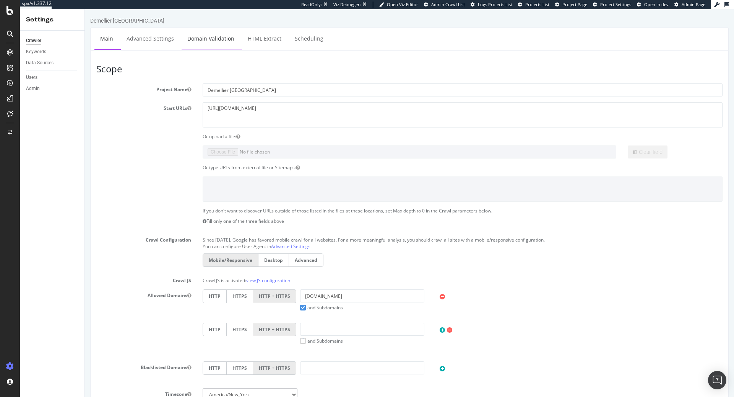
click at [219, 42] on link "Domain Validation" at bounding box center [211, 38] width 59 height 21
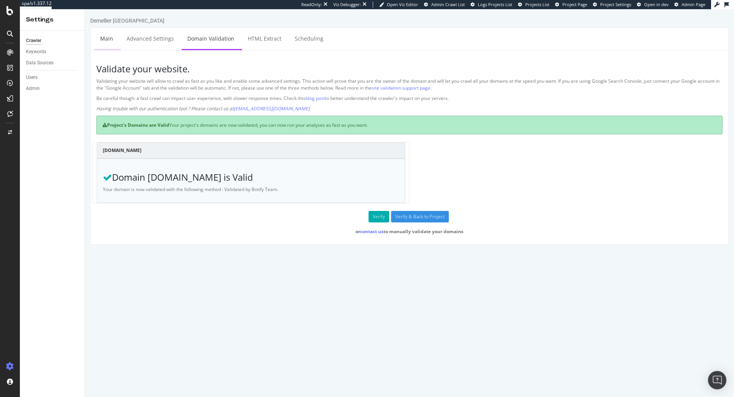
click at [112, 39] on link "Main" at bounding box center [106, 38] width 24 height 21
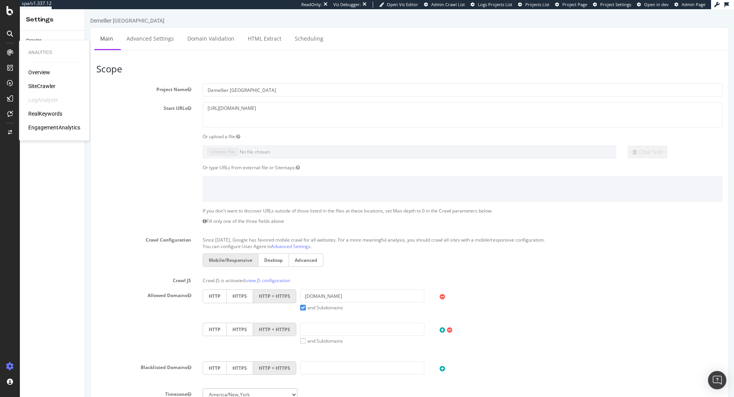
click at [11, 53] on icon at bounding box center [10, 52] width 6 height 6
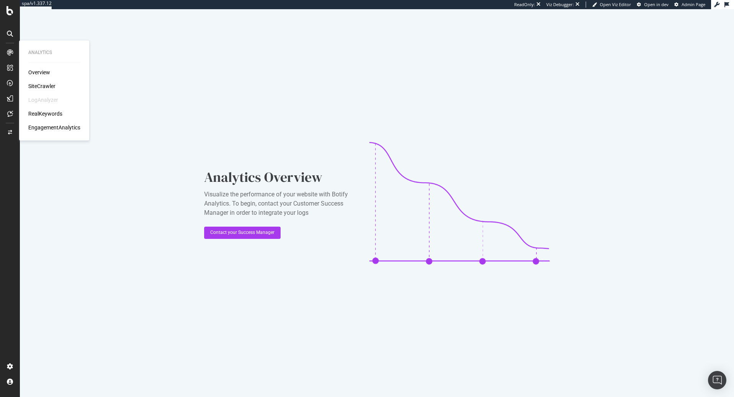
click at [42, 88] on div "SiteCrawler" at bounding box center [41, 86] width 27 height 8
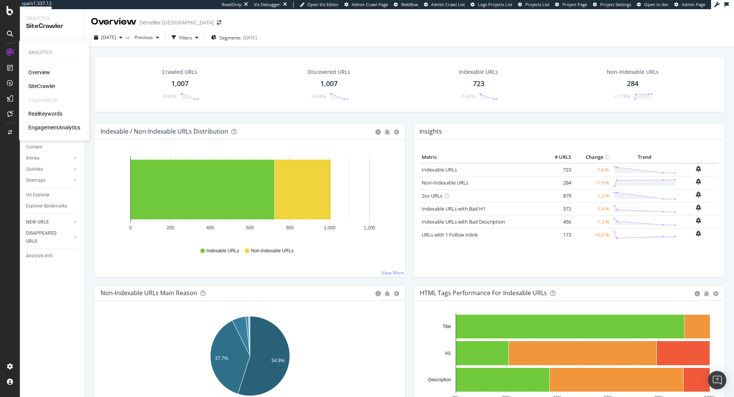
click at [50, 128] on div "EngagementAnalytics" at bounding box center [54, 128] width 52 height 8
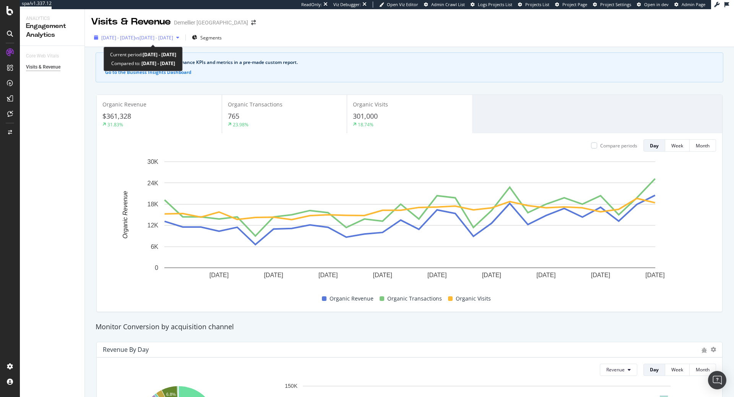
click at [168, 36] on span "vs [DATE] - [DATE]" at bounding box center [154, 37] width 38 height 7
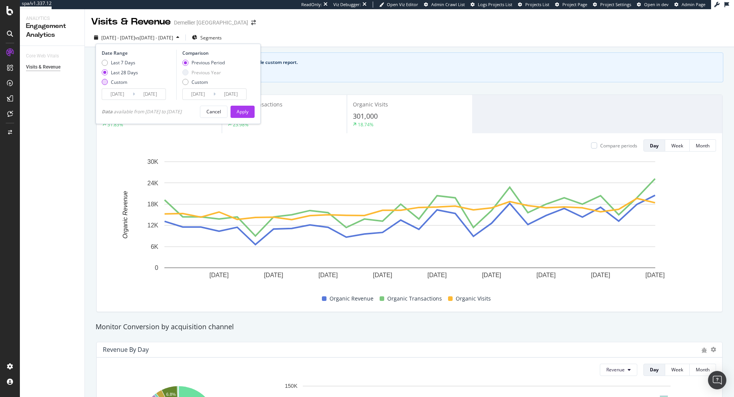
click at [113, 82] on div "Custom" at bounding box center [119, 82] width 16 height 7
click at [123, 93] on input "[DATE]" at bounding box center [117, 94] width 31 height 11
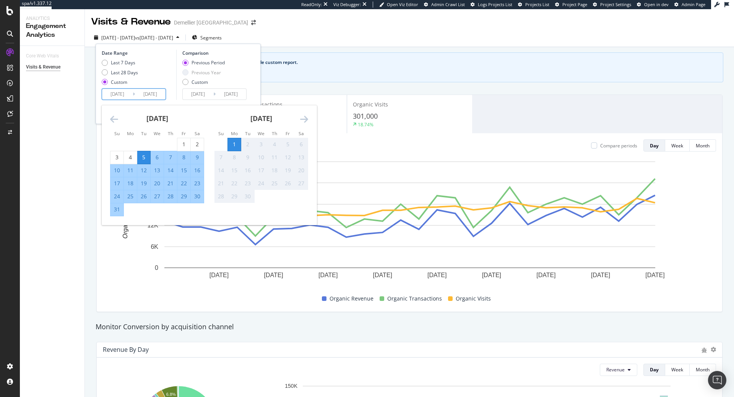
click at [114, 121] on icon "Move backward to switch to the previous month." at bounding box center [114, 118] width 8 height 9
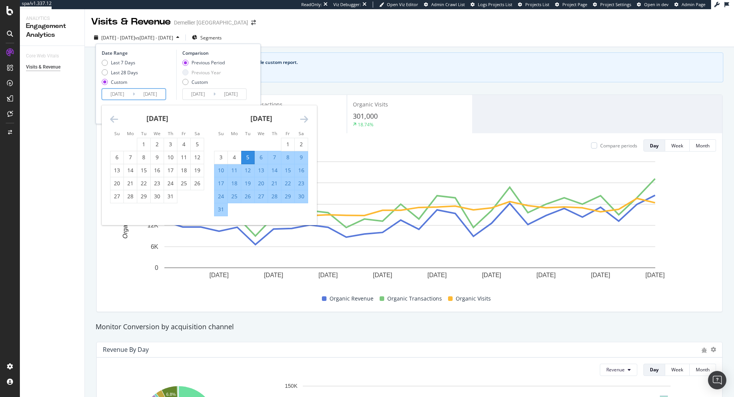
click at [114, 120] on icon "Move backward to switch to the previous month." at bounding box center [114, 118] width 8 height 9
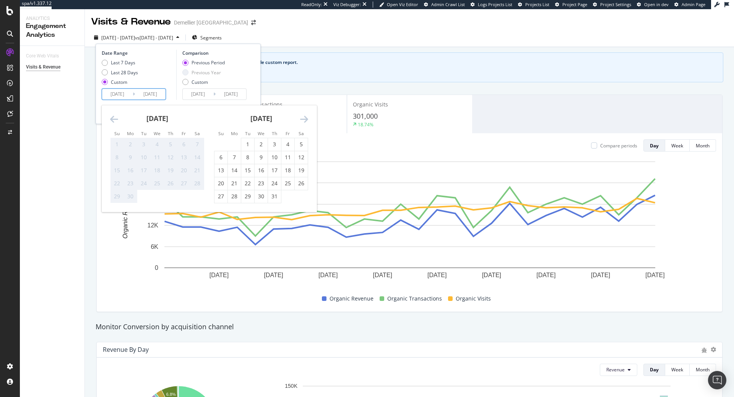
click at [114, 120] on icon "Move backward to switch to the previous month." at bounding box center [114, 118] width 8 height 9
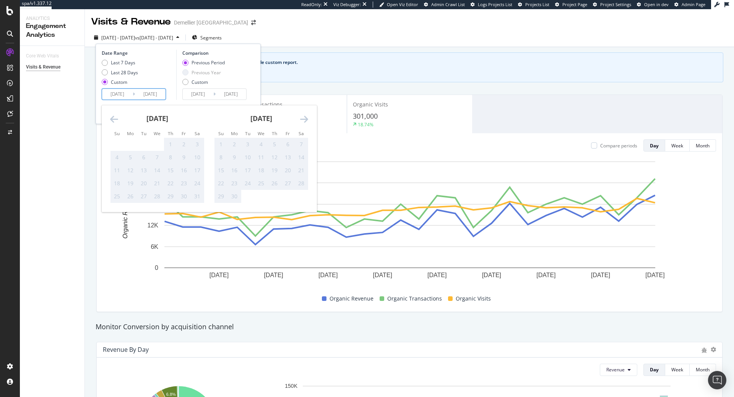
click at [114, 120] on icon "Move backward to switch to the previous month." at bounding box center [114, 118] width 8 height 9
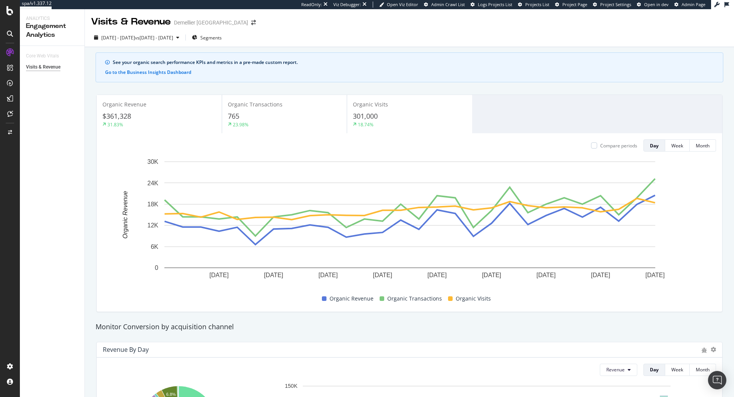
click at [351, 89] on div "Organic Revenue $361,328 31.83% Organic Transactions 765 23.98% Organic Visits …" at bounding box center [410, 203] width 636 height 230
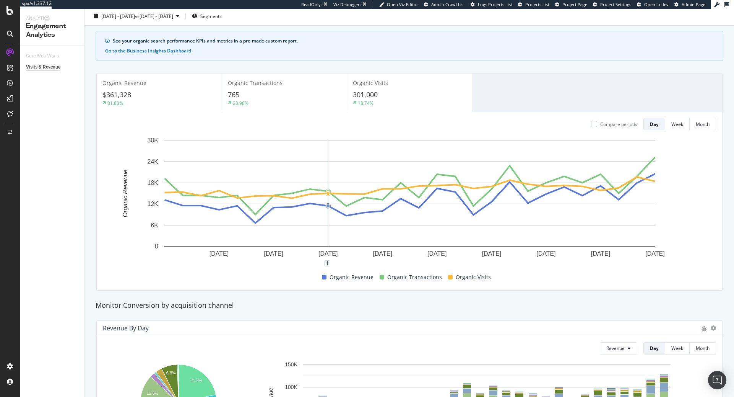
scroll to position [24, 0]
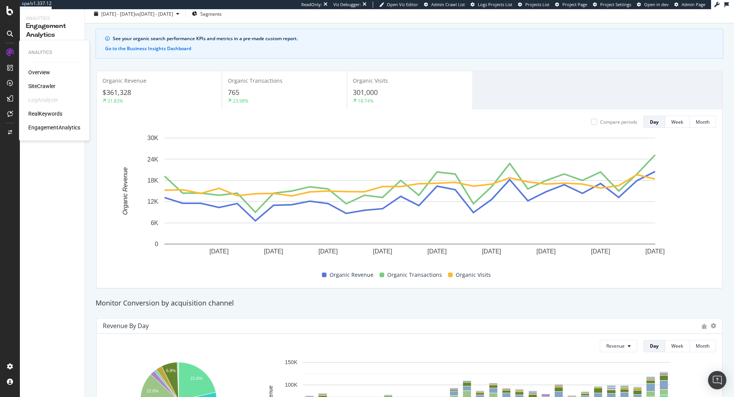
click at [37, 80] on div "Overview SiteCrawler LogAnalyzer RealKeywords EngagementAnalytics" at bounding box center [54, 99] width 52 height 63
click at [36, 71] on div "Overview" at bounding box center [39, 72] width 22 height 8
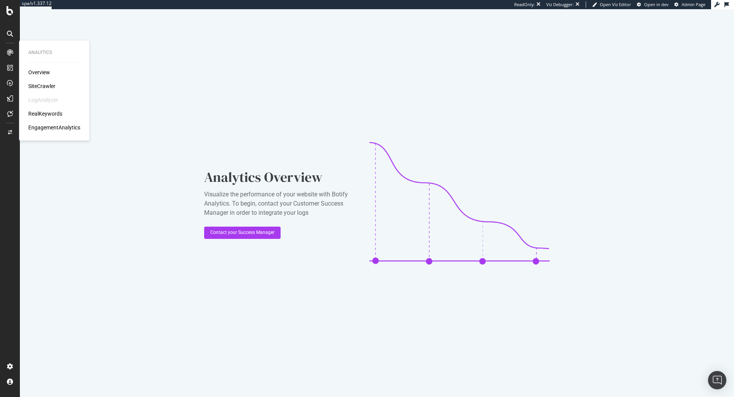
click at [35, 110] on div "RealKeywords" at bounding box center [45, 114] width 34 height 8
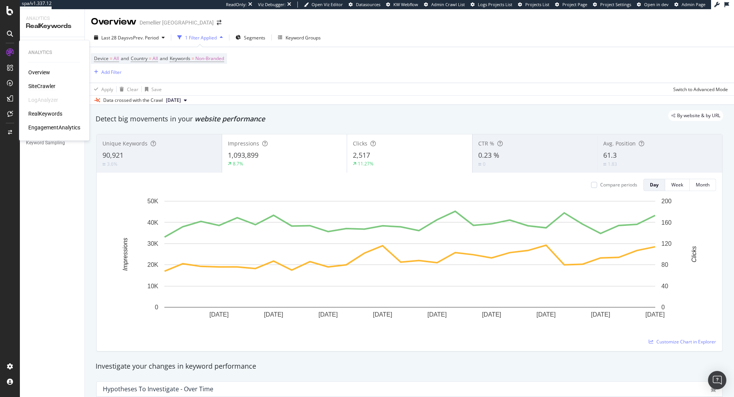
click at [39, 85] on div "SiteCrawler" at bounding box center [41, 86] width 27 height 8
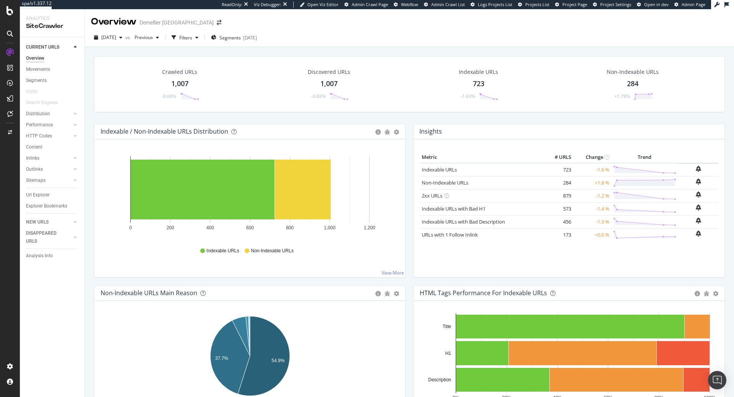
drag, startPoint x: 45, startPoint y: 68, endPoint x: 89, endPoint y: 75, distance: 44.2
click at [45, 68] on div "Movements" at bounding box center [38, 69] width 24 height 8
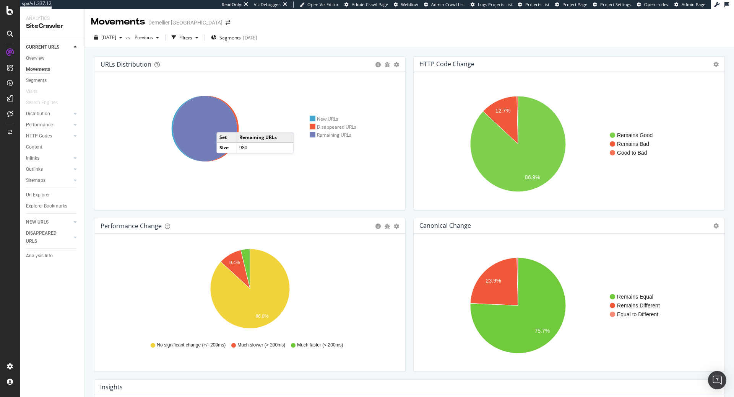
click at [223, 124] on icon at bounding box center [204, 128] width 65 height 65
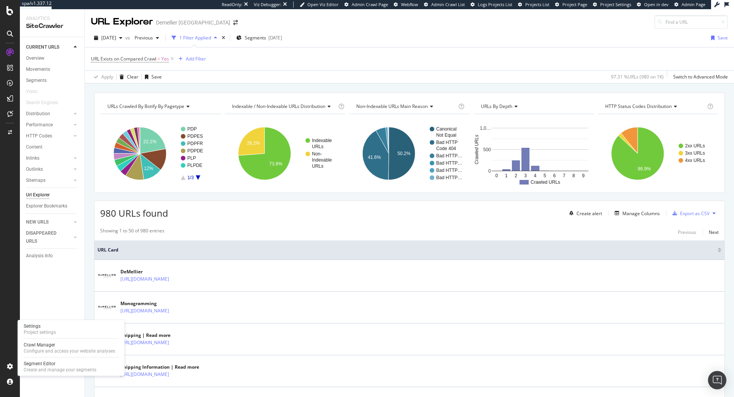
click at [52, 321] on div "Settings Project settings Crawl Manager Configure and access your website analy…" at bounding box center [71, 348] width 107 height 56
click at [52, 323] on div "Settings" at bounding box center [40, 326] width 32 height 6
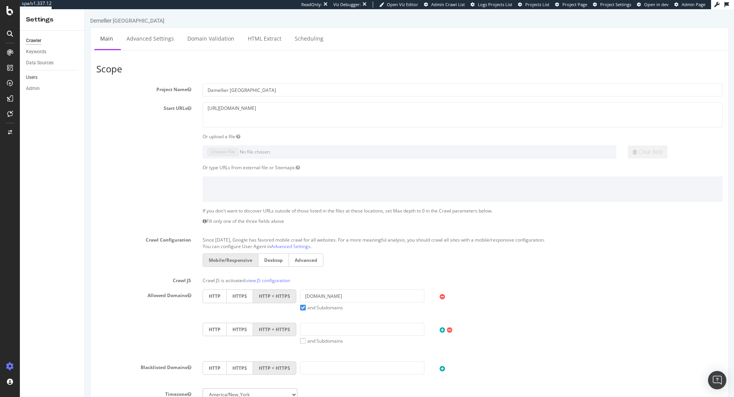
click at [39, 77] on link "Users" at bounding box center [52, 77] width 53 height 8
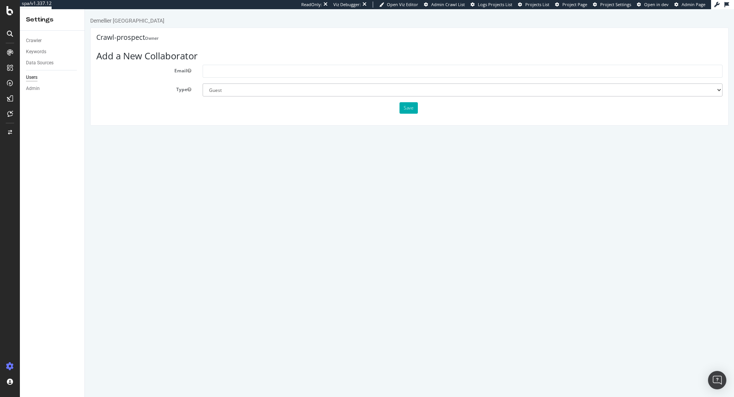
click at [139, 36] on h4 "Crawl-prospect Owner" at bounding box center [409, 38] width 627 height 8
click at [30, 89] on div "Admin" at bounding box center [33, 89] width 14 height 8
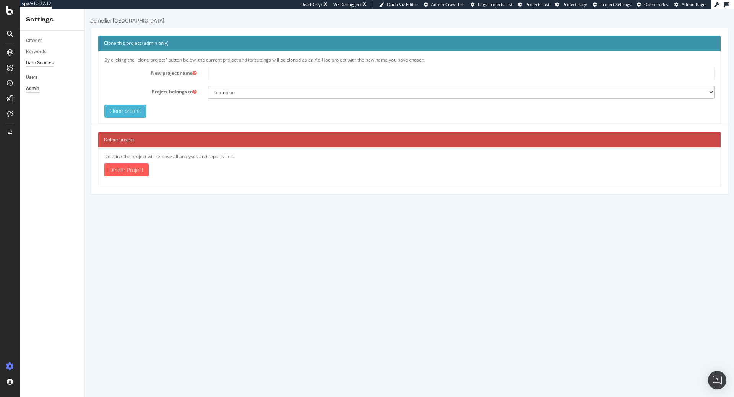
click at [48, 64] on div "Data Sources" at bounding box center [40, 63] width 28 height 8
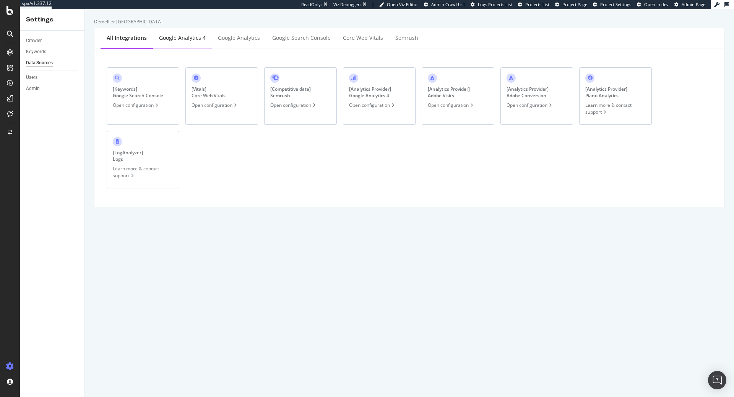
click at [202, 41] on div "Google Analytics 4" at bounding box center [182, 38] width 47 height 8
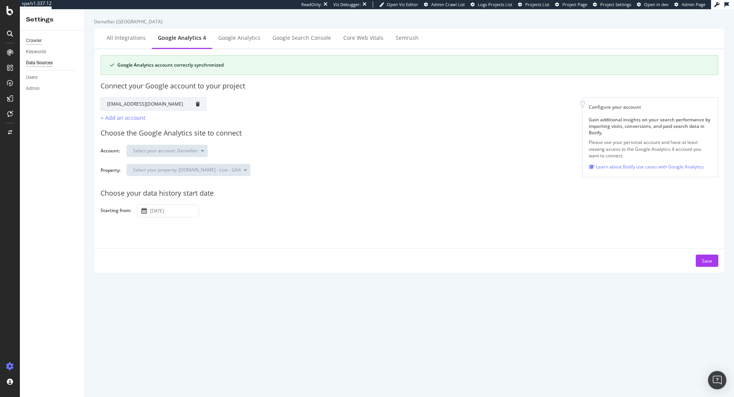
click at [39, 41] on div "Crawler" at bounding box center [34, 41] width 16 height 8
